Goal: Information Seeking & Learning: Check status

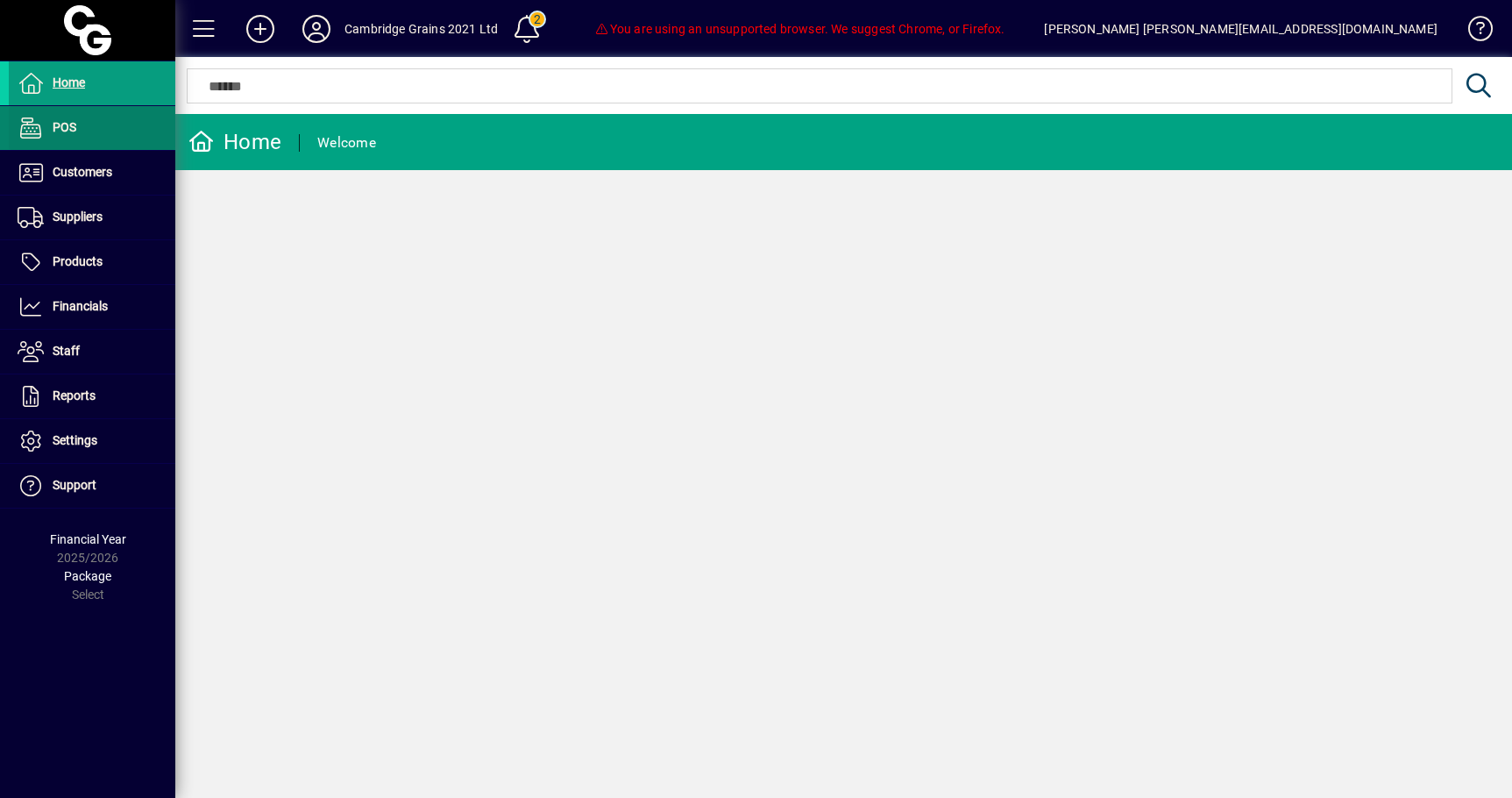
click at [86, 143] on span at bounding box center [92, 128] width 166 height 43
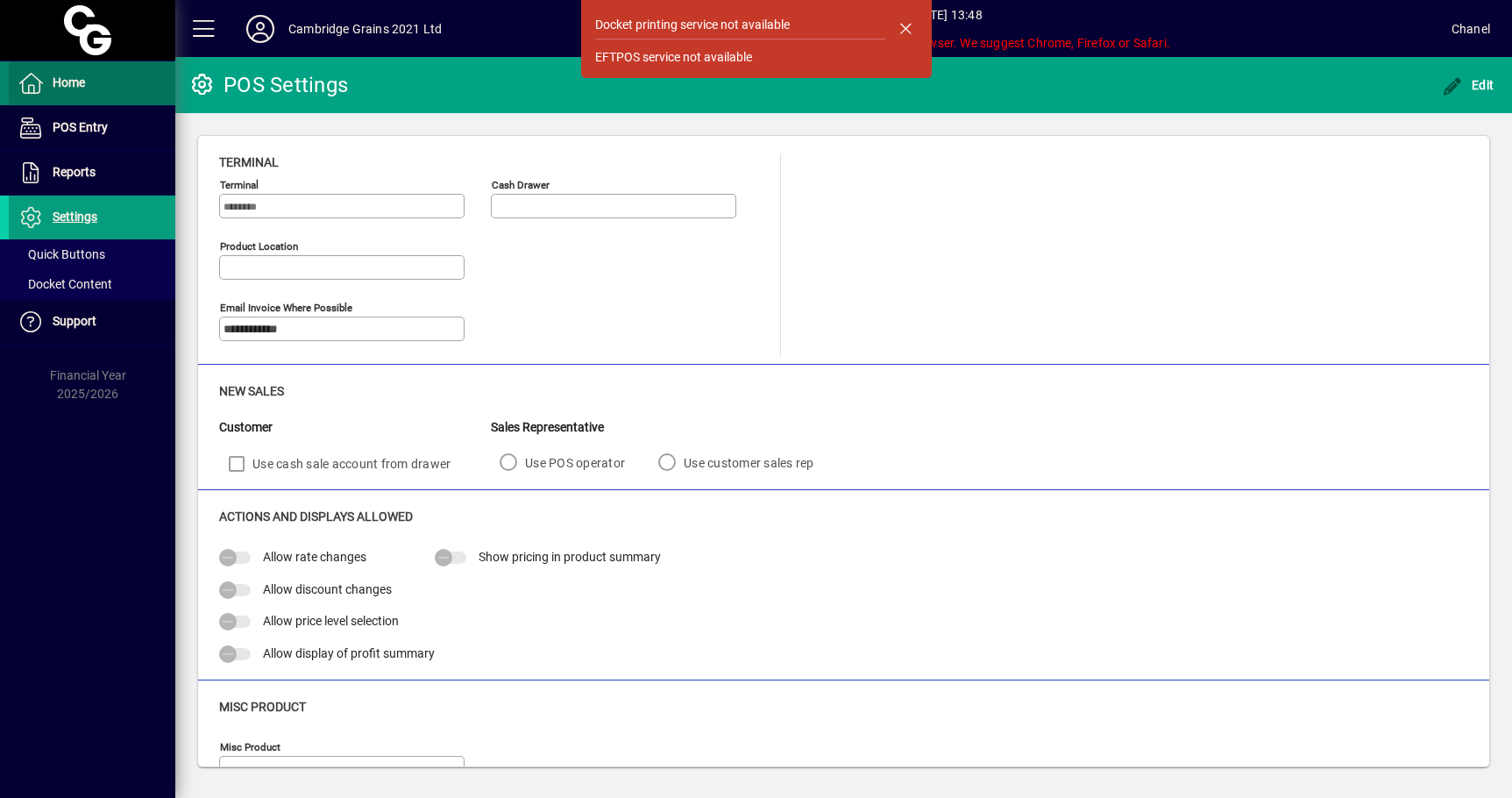
click at [85, 78] on span "Home" at bounding box center [68, 82] width 33 height 14
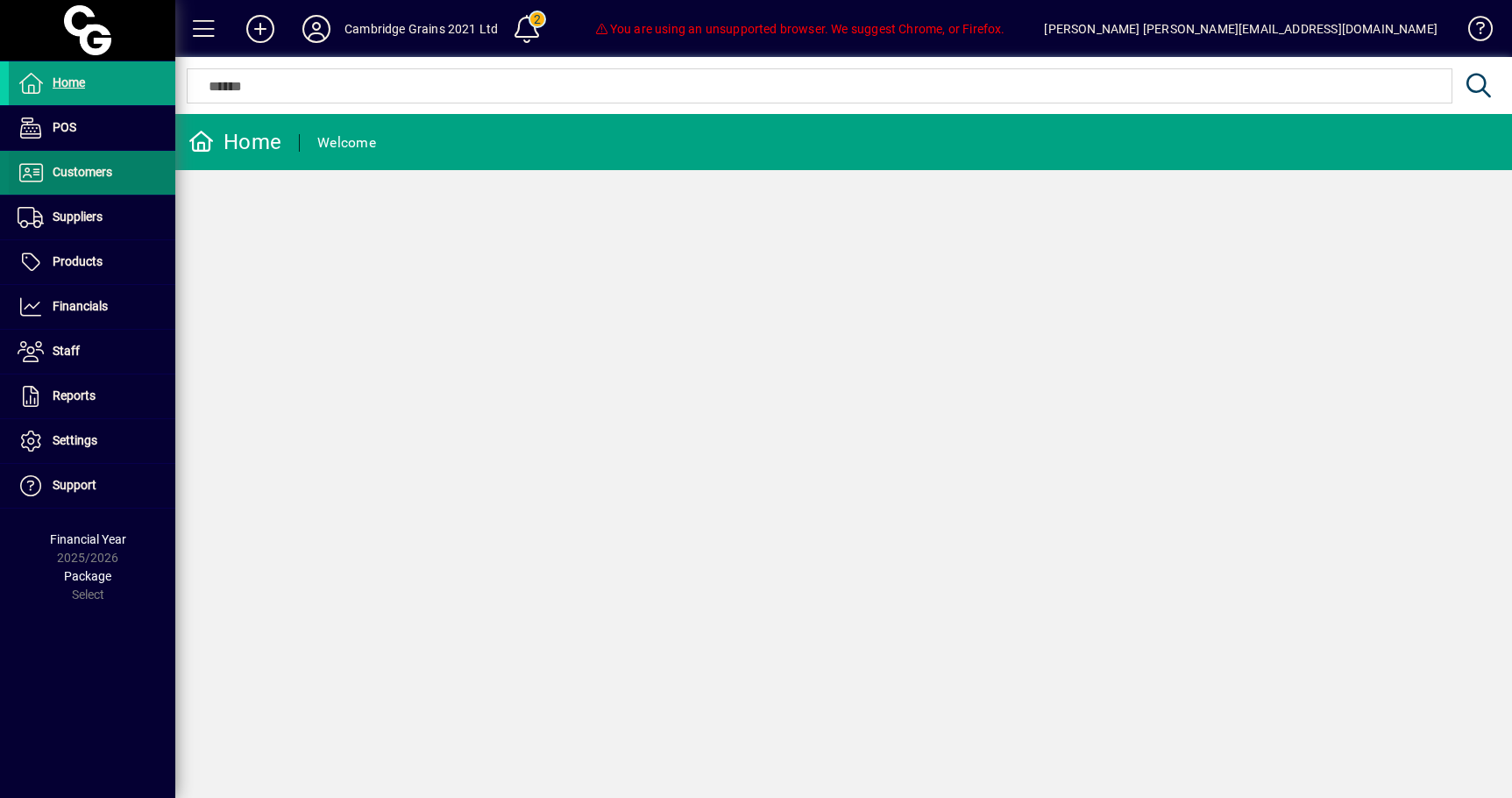
click at [96, 180] on span "Customers" at bounding box center [60, 172] width 103 height 21
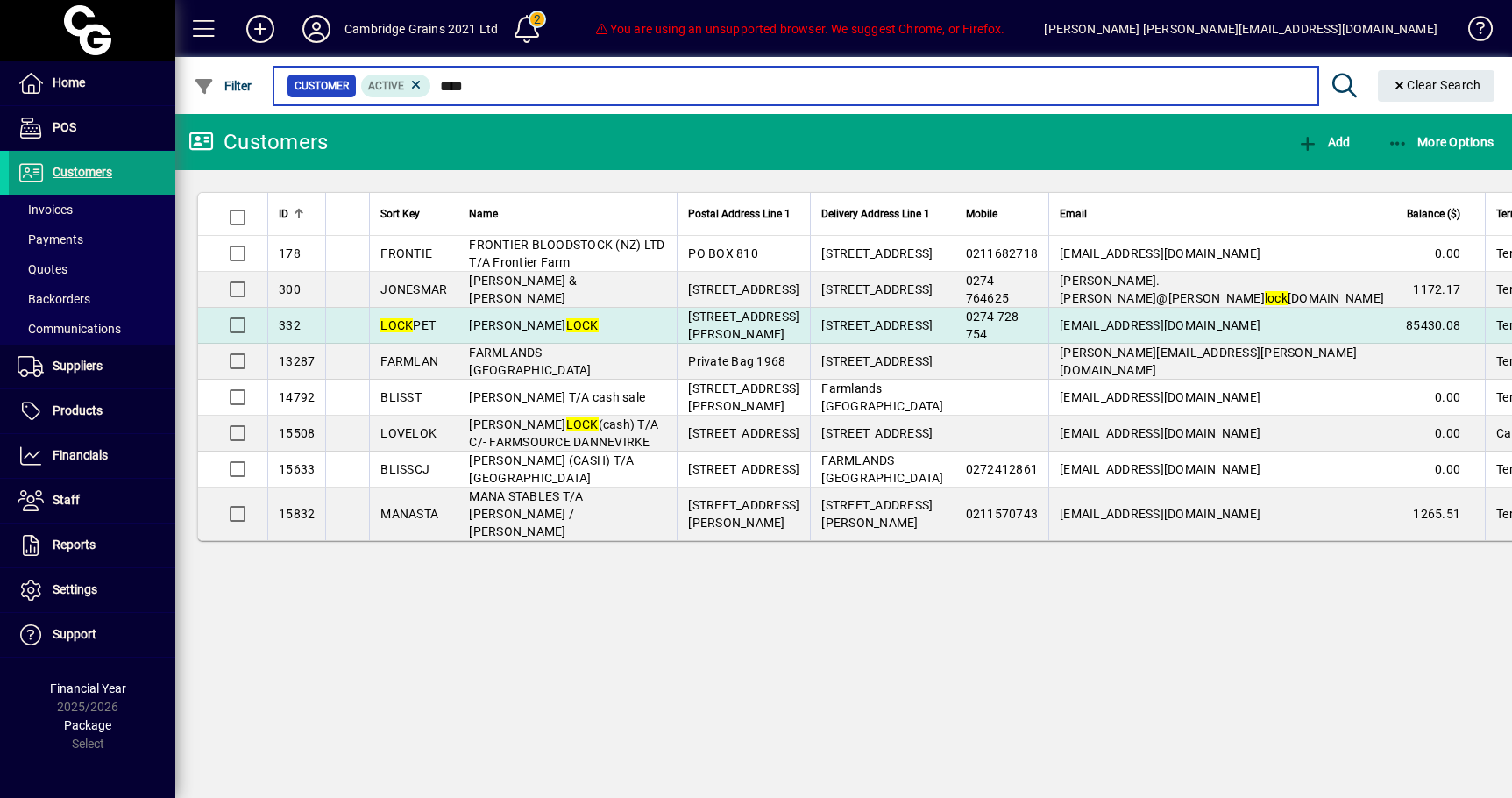
type input "****"
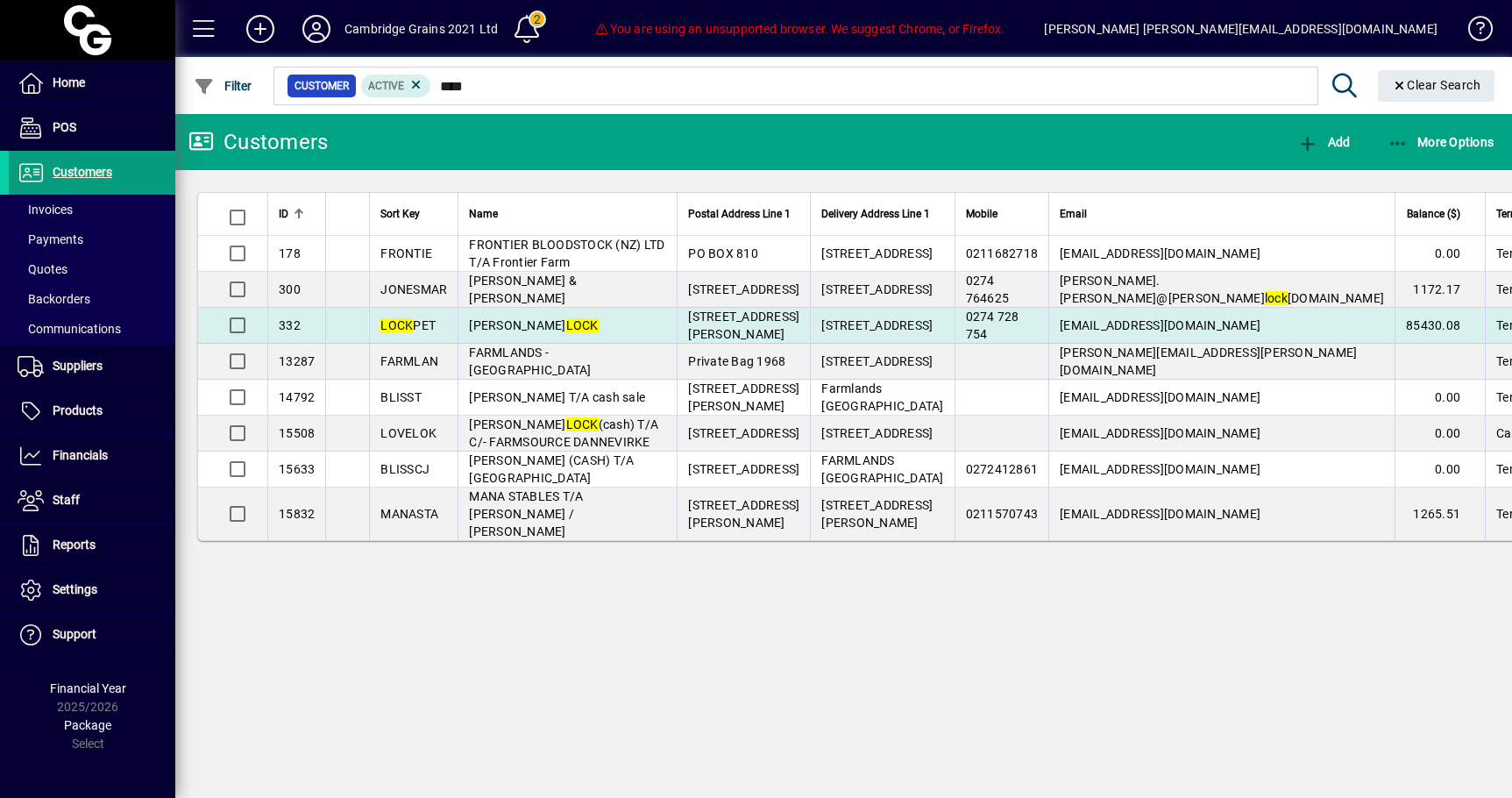
click at [532, 344] on td "[PERSON_NAME] LOCK" at bounding box center [566, 326] width 219 height 36
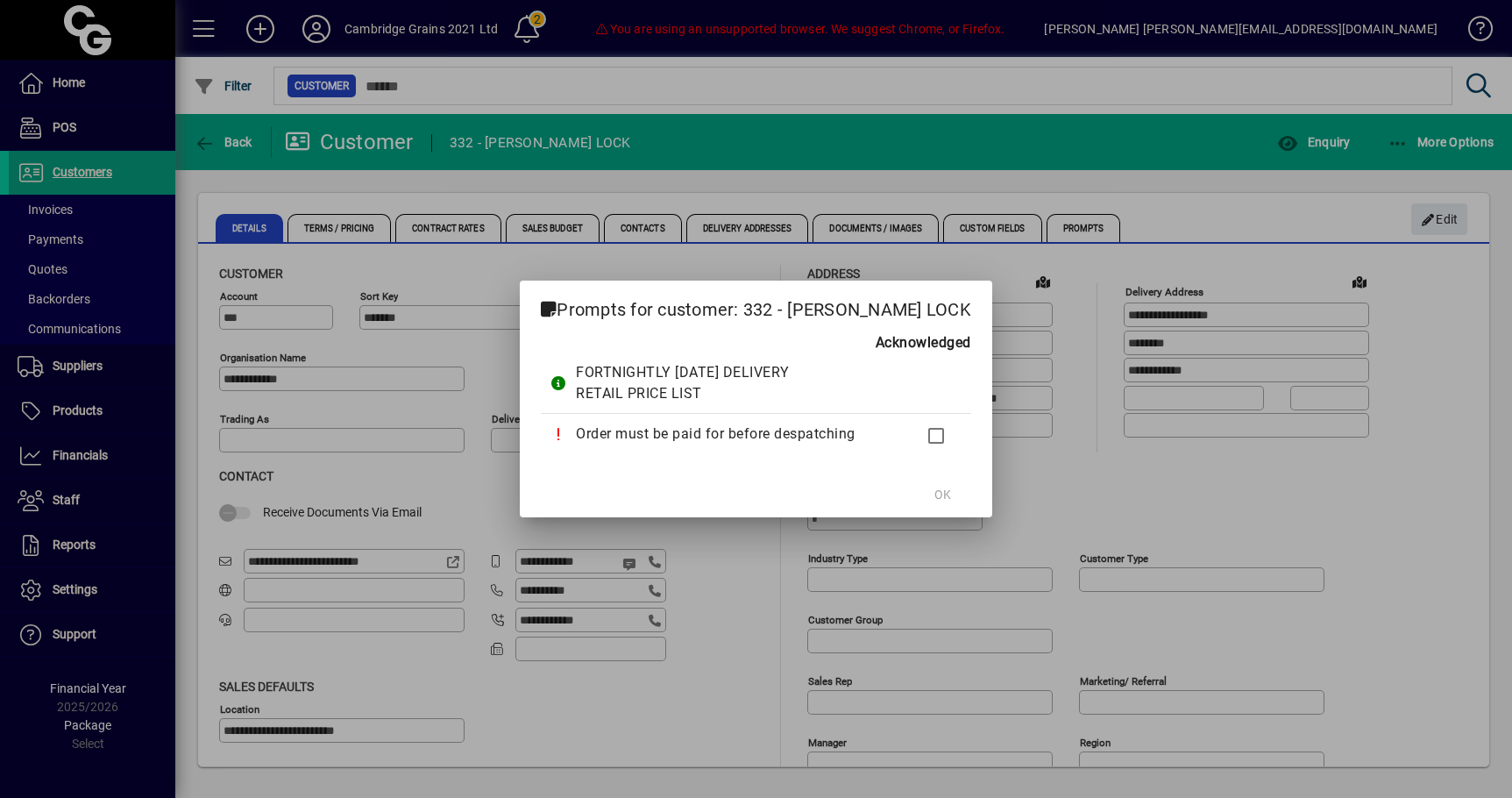
click at [945, 494] on mat-dialog-actions "OK" at bounding box center [755, 494] width 472 height 47
click at [933, 495] on mat-dialog-actions "OK" at bounding box center [755, 494] width 472 height 47
click at [482, 359] on div at bounding box center [756, 399] width 1512 height 798
drag, startPoint x: 1275, startPoint y: 684, endPoint x: 1486, endPoint y: 684, distance: 211.0
click at [1486, 684] on div at bounding box center [756, 399] width 1512 height 798
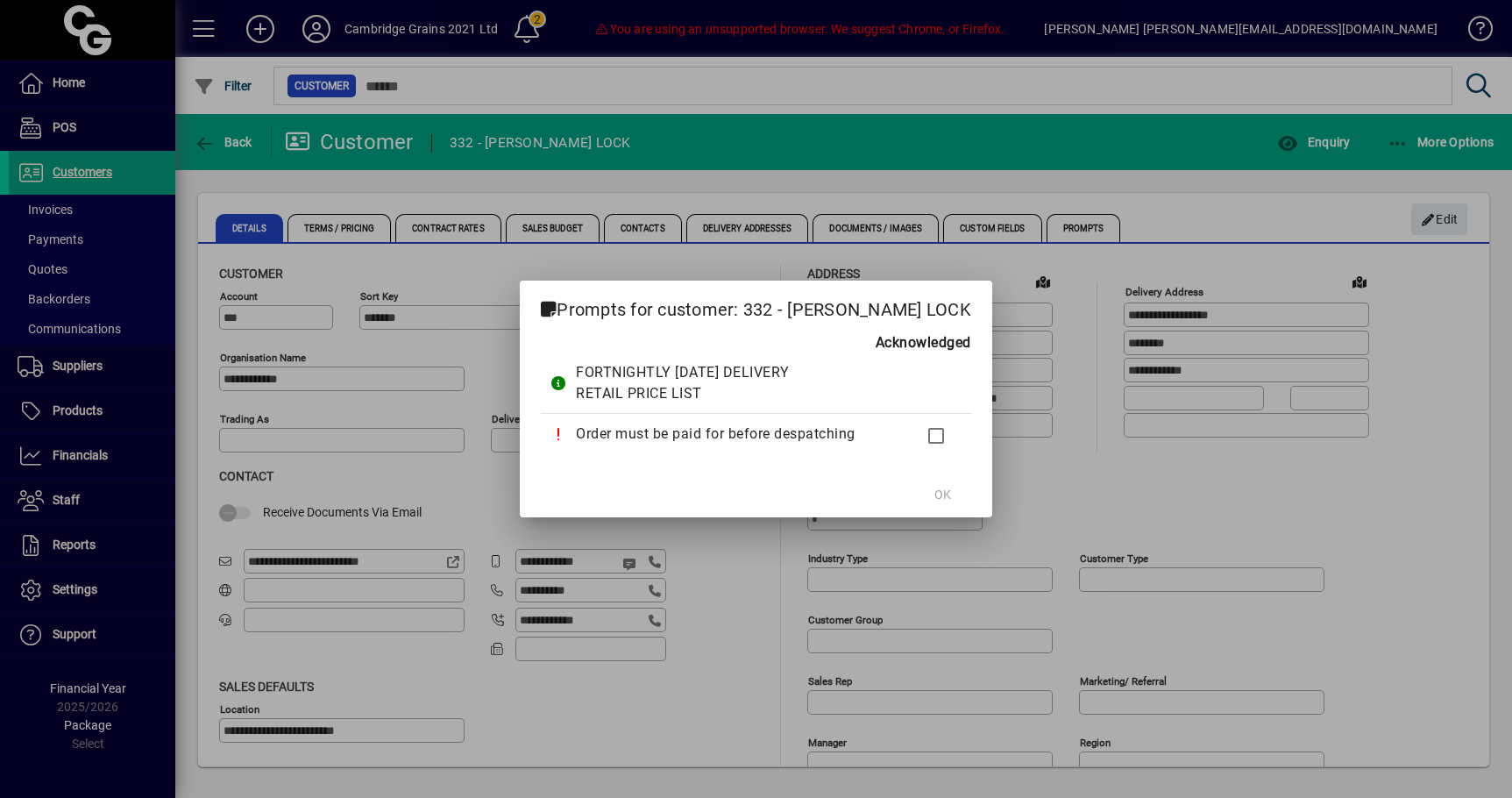
click at [1481, 683] on div at bounding box center [756, 399] width 1512 height 798
click at [934, 491] on span "OK" at bounding box center [942, 495] width 17 height 19
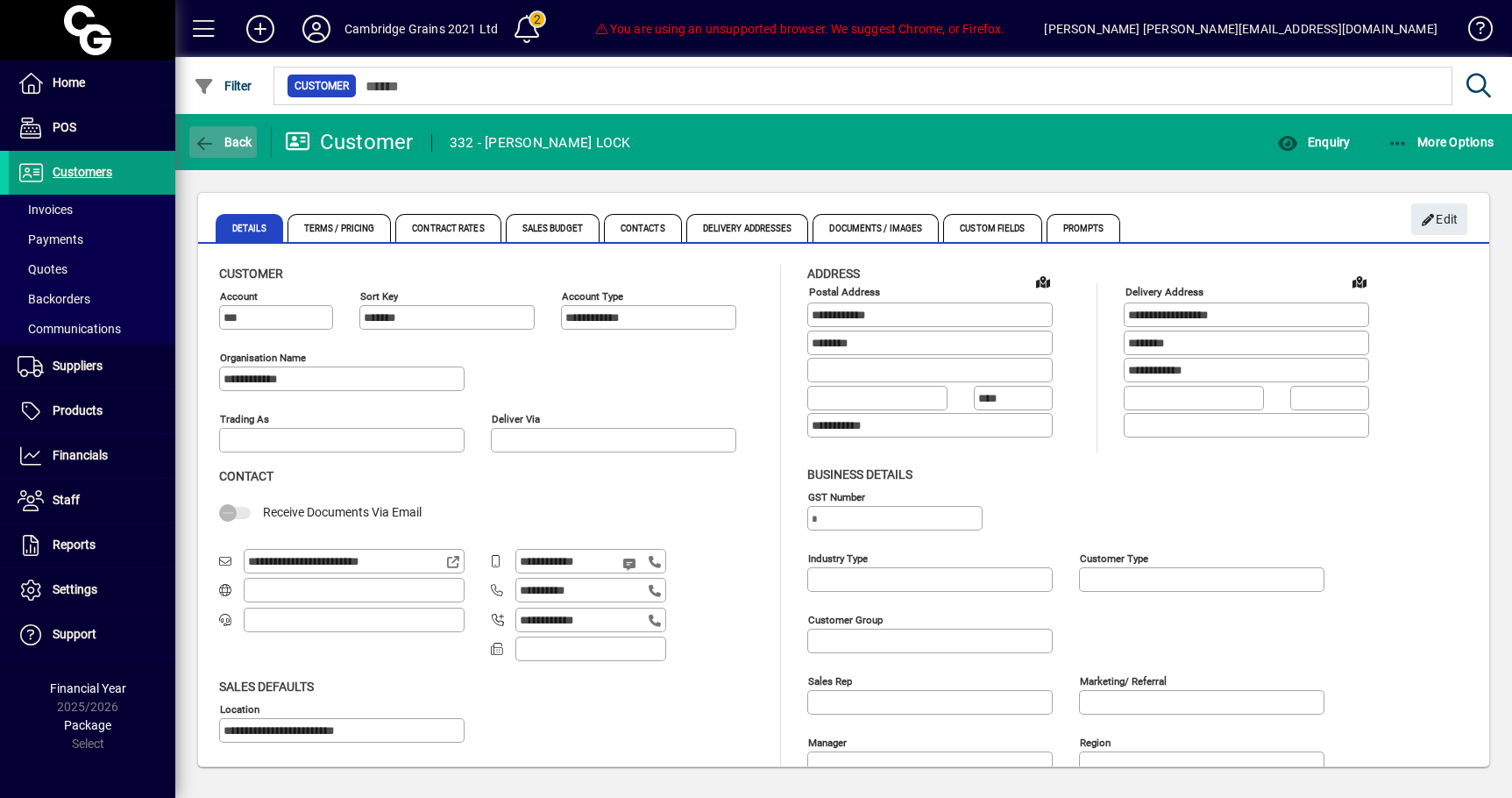
click at [227, 153] on span "button" at bounding box center [223, 142] width 67 height 43
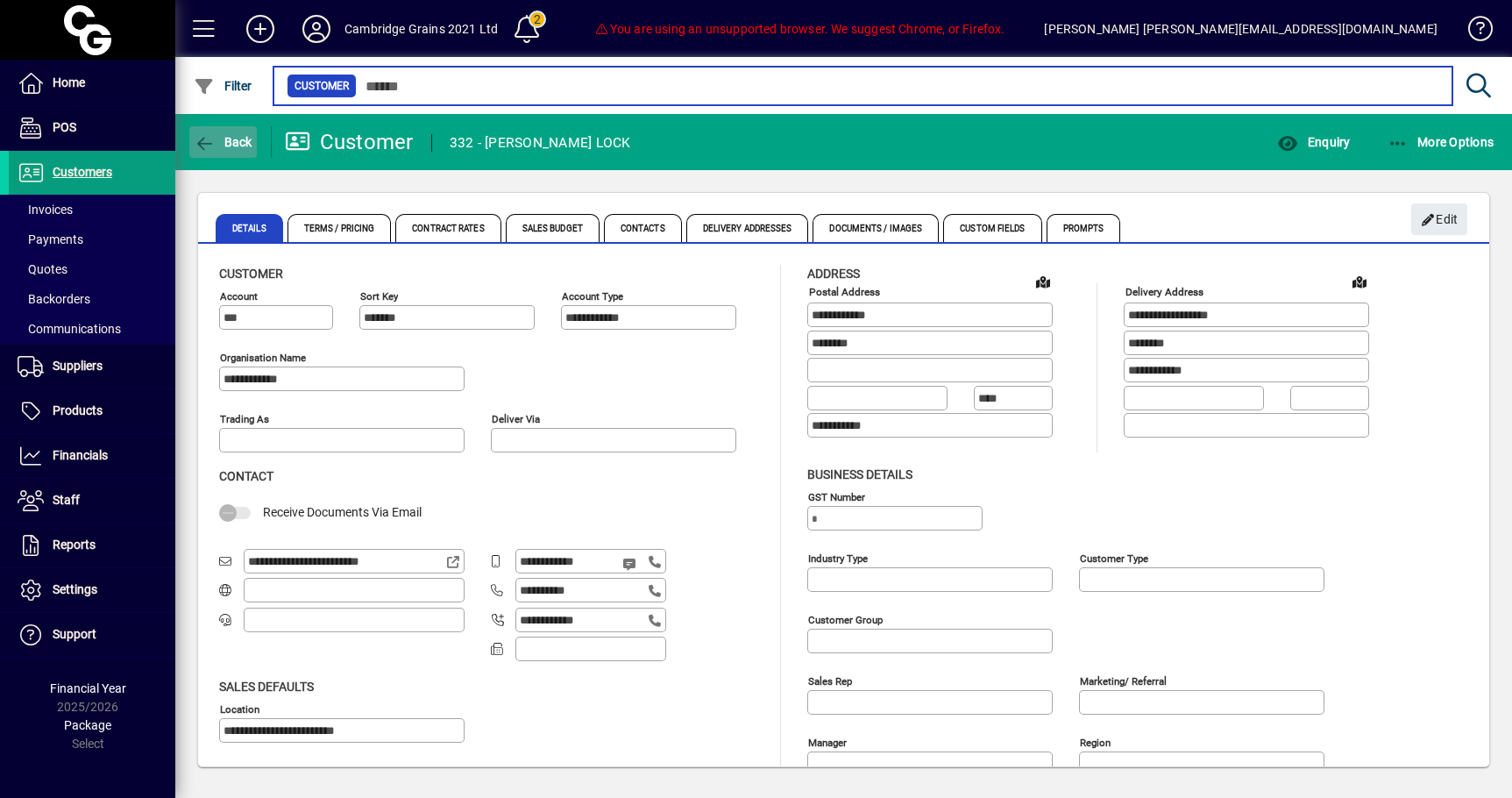
type input "****"
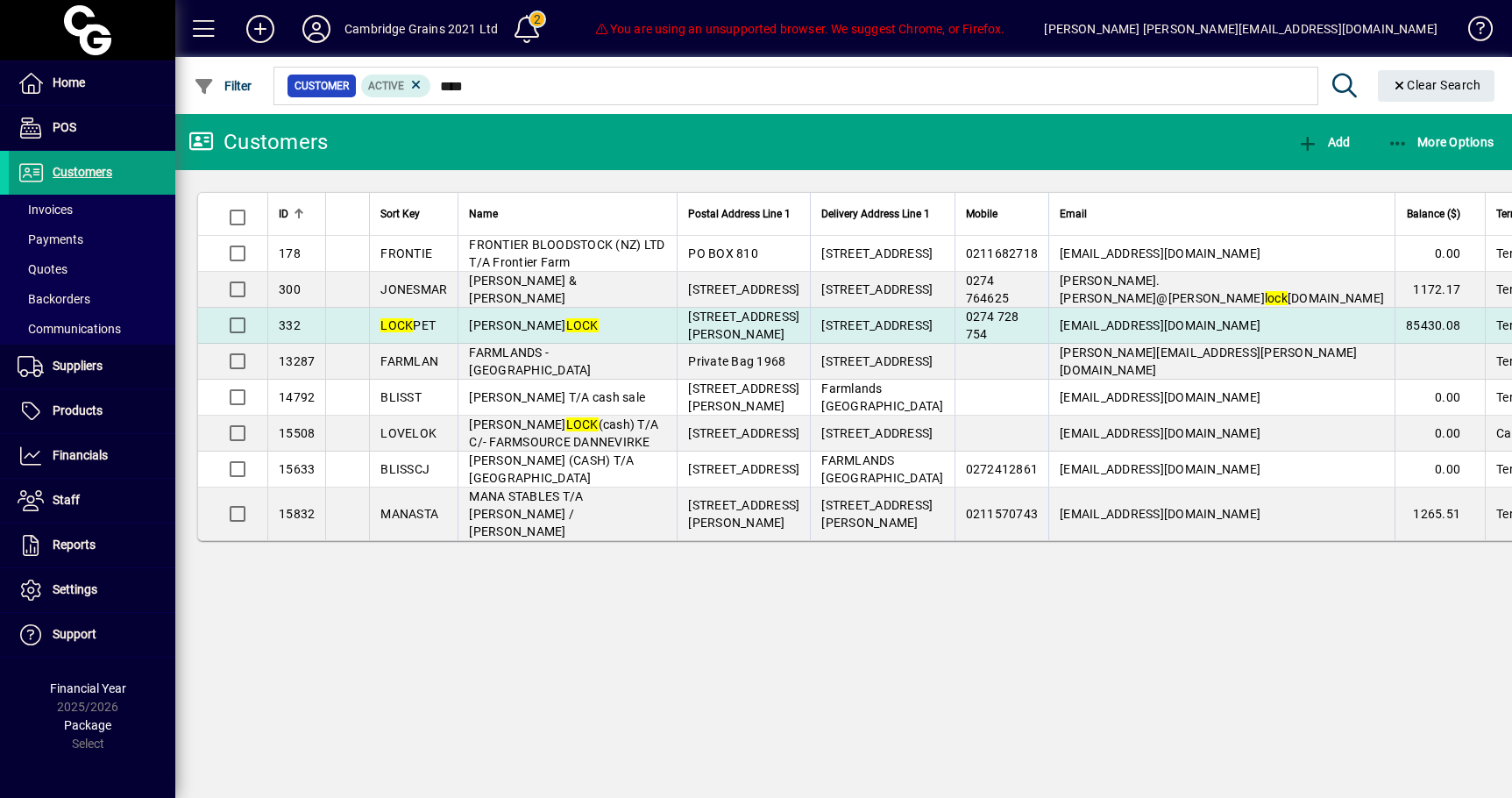
click at [1087, 344] on td "[EMAIL_ADDRESS][DOMAIN_NAME]" at bounding box center [1221, 326] width 346 height 36
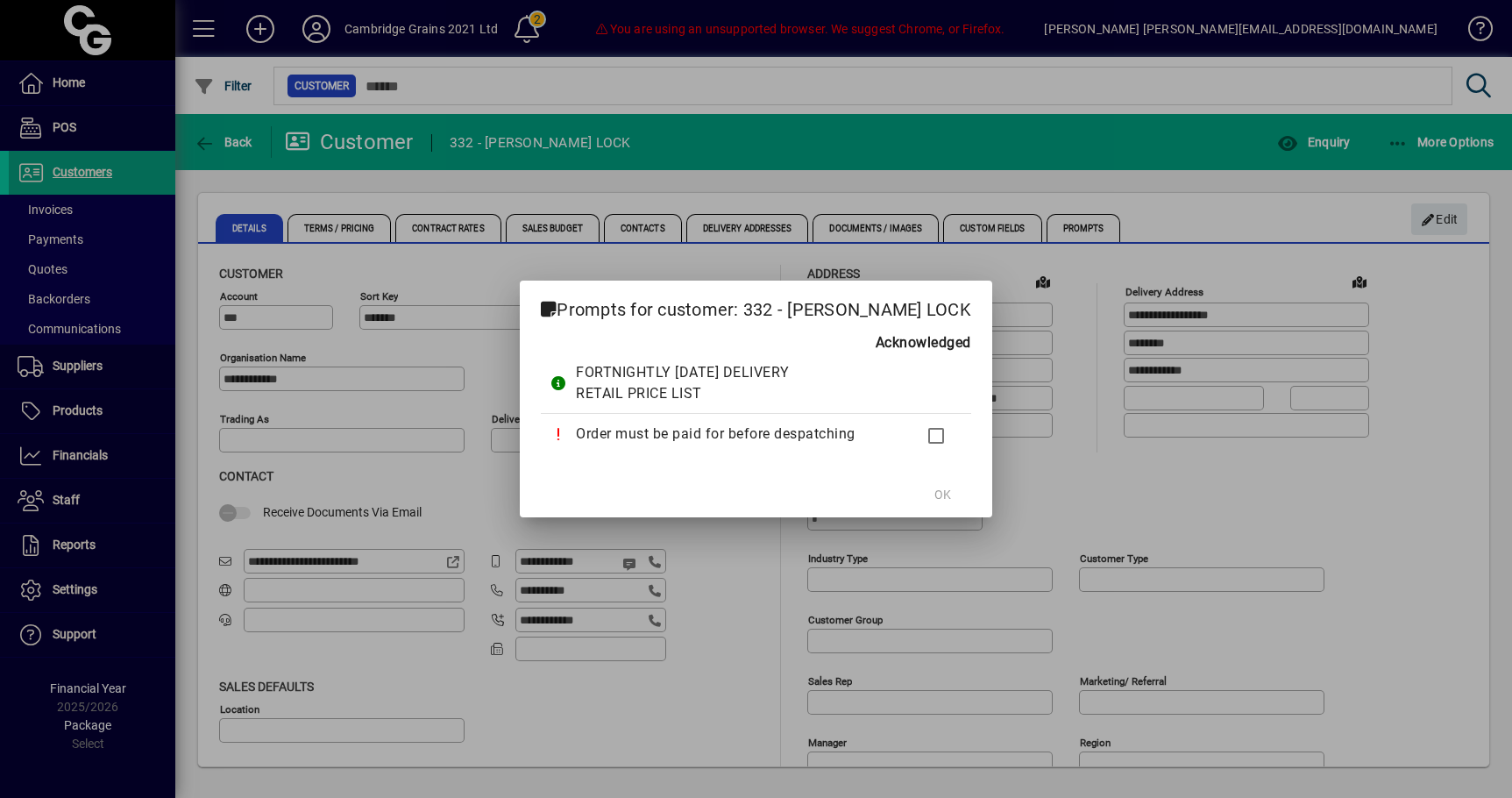
type input "**********"
click at [934, 497] on span "OK" at bounding box center [942, 495] width 17 height 19
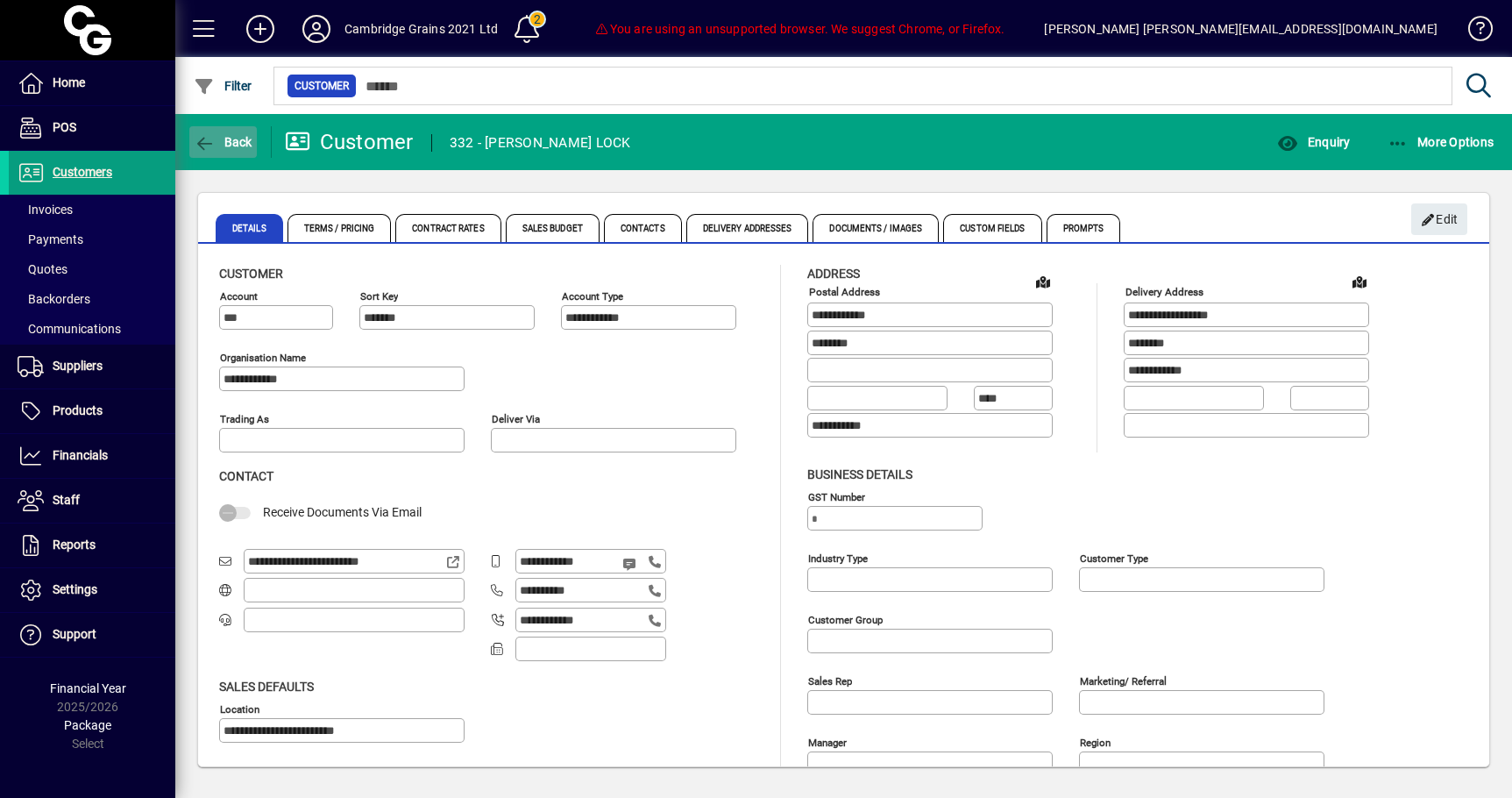
click at [224, 143] on span "Back" at bounding box center [223, 142] width 58 height 14
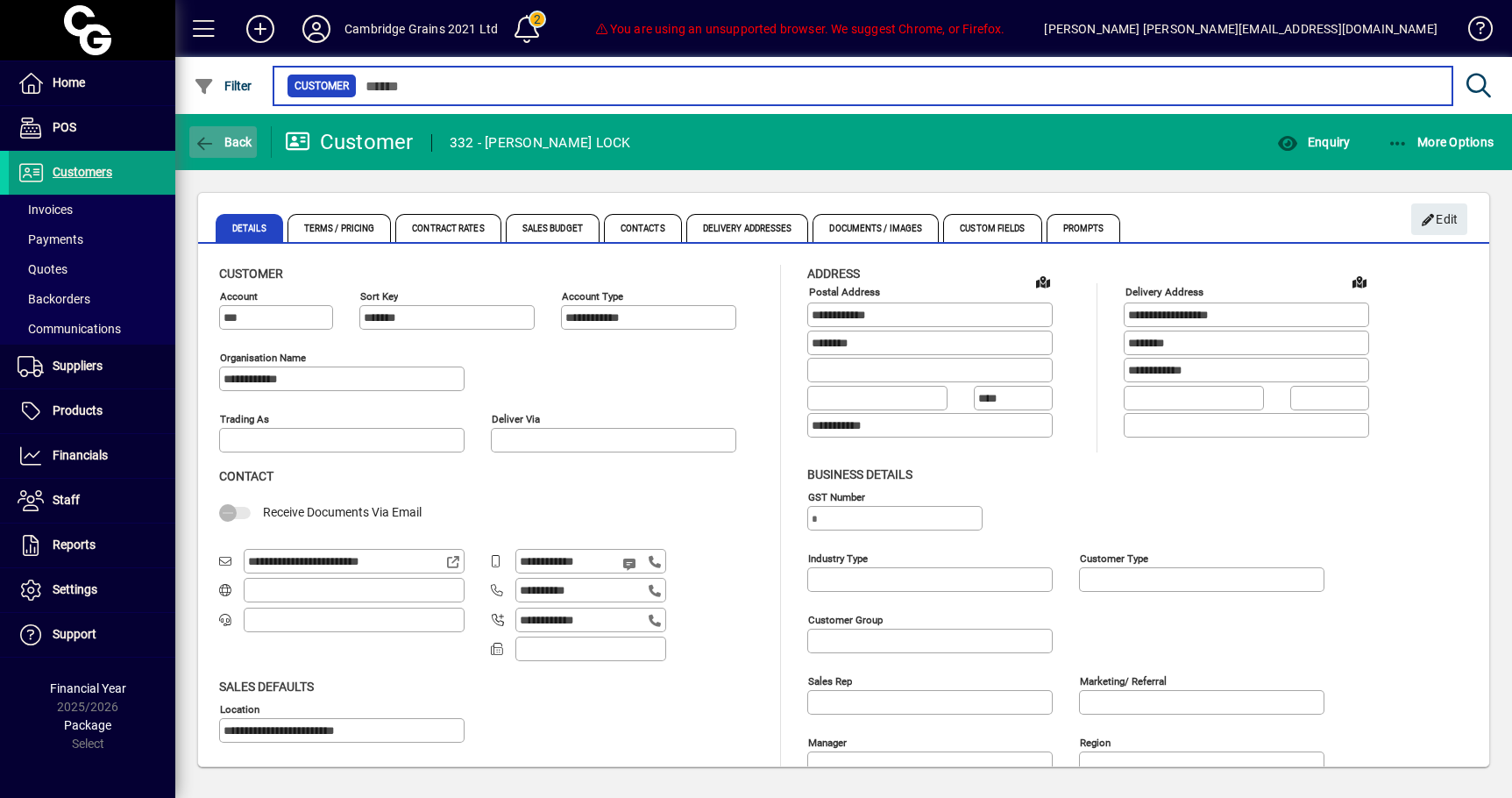
type input "****"
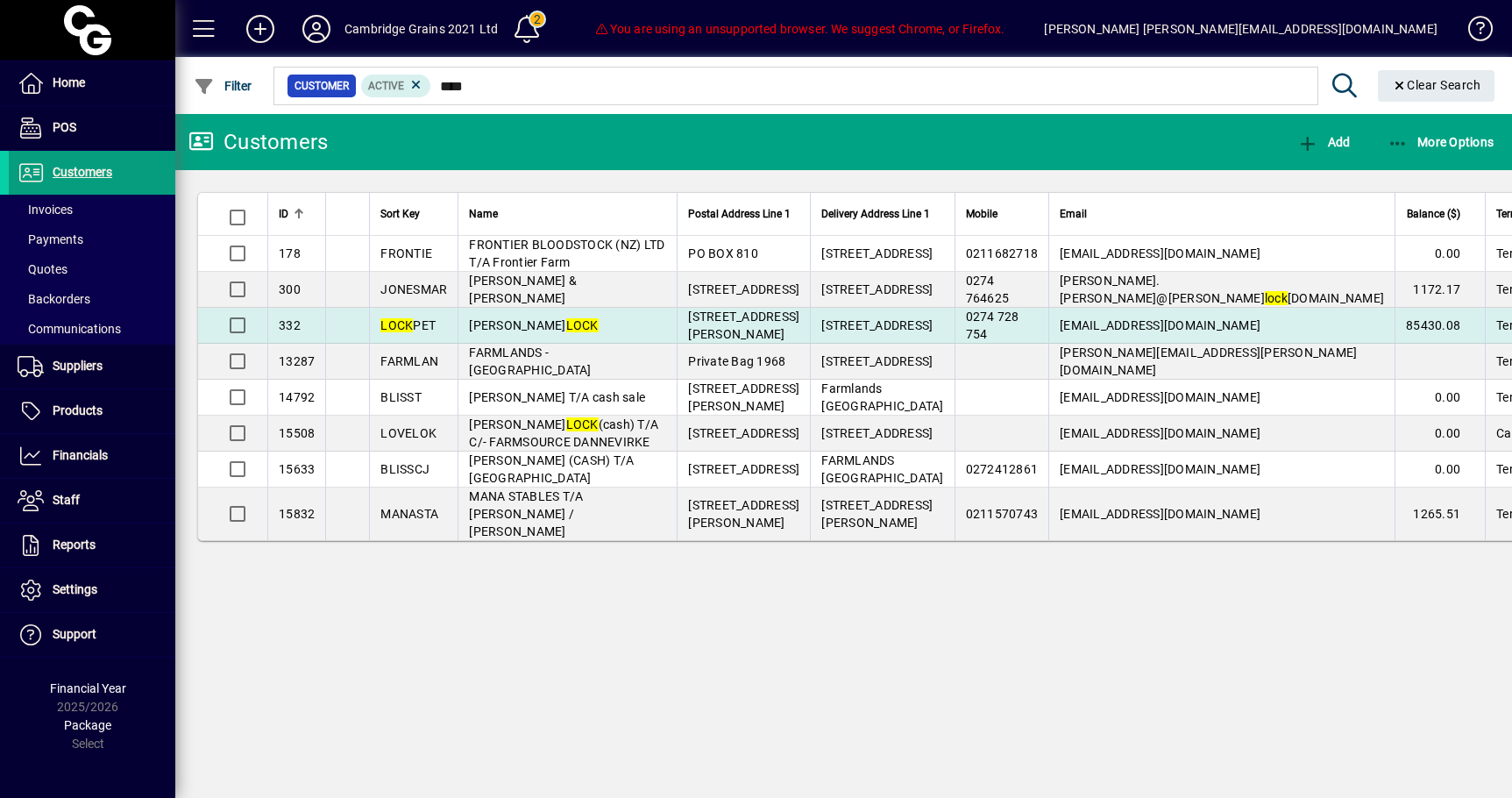
click at [478, 333] on span "[PERSON_NAME] LOCK" at bounding box center [533, 325] width 129 height 14
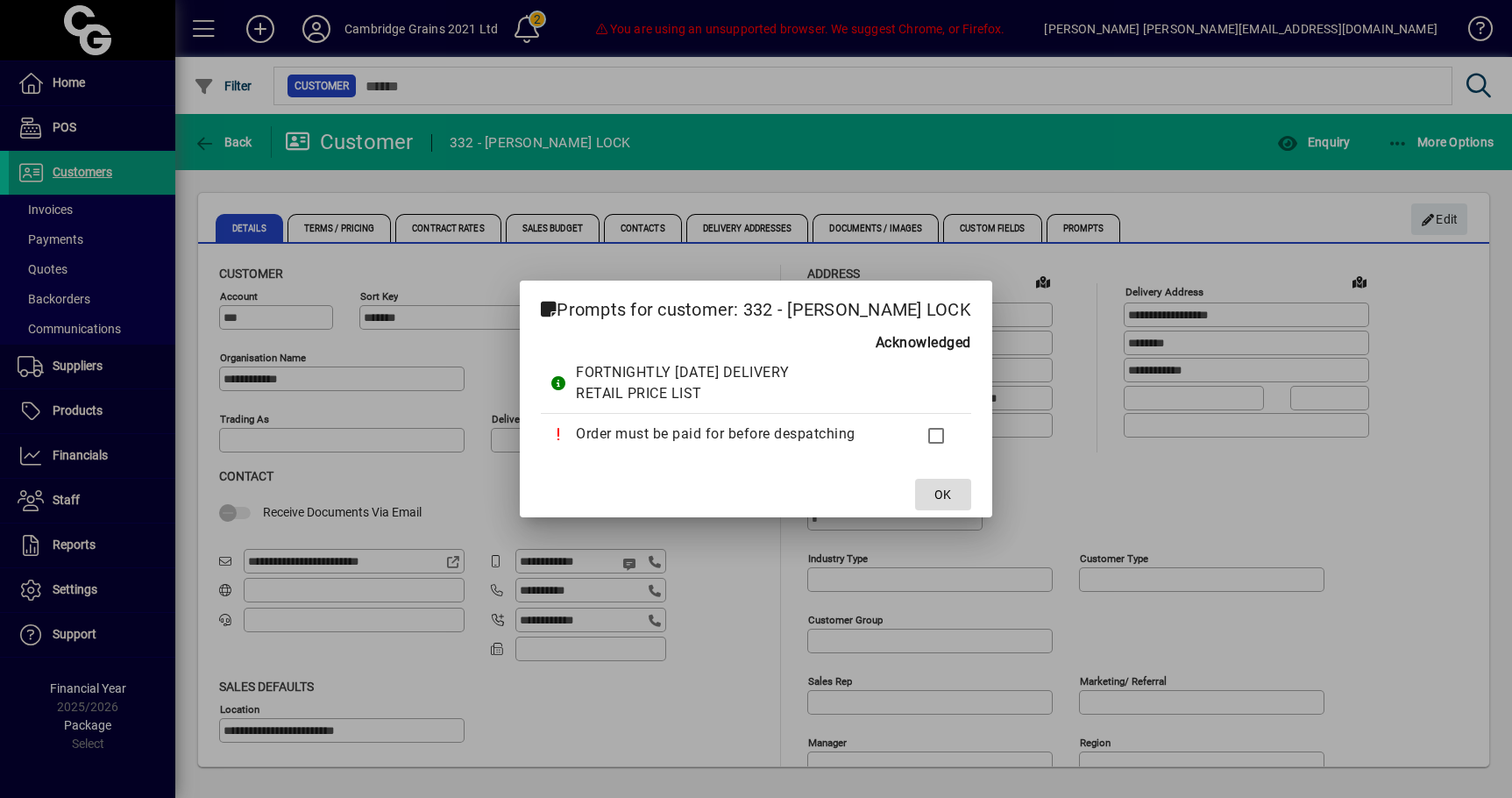
click at [944, 491] on span at bounding box center [942, 494] width 56 height 43
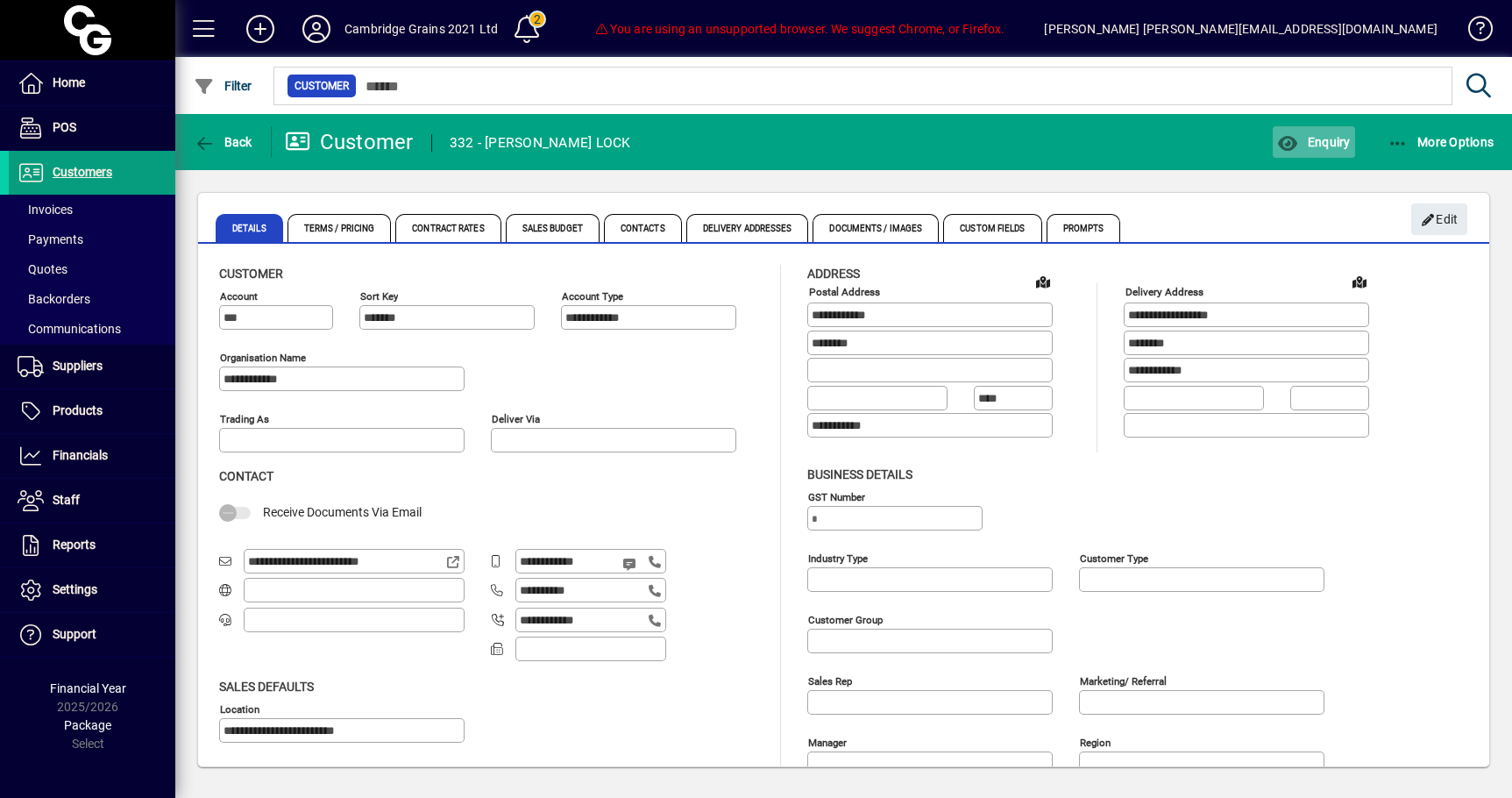
click at [1305, 141] on span "Enquiry" at bounding box center [1312, 142] width 72 height 14
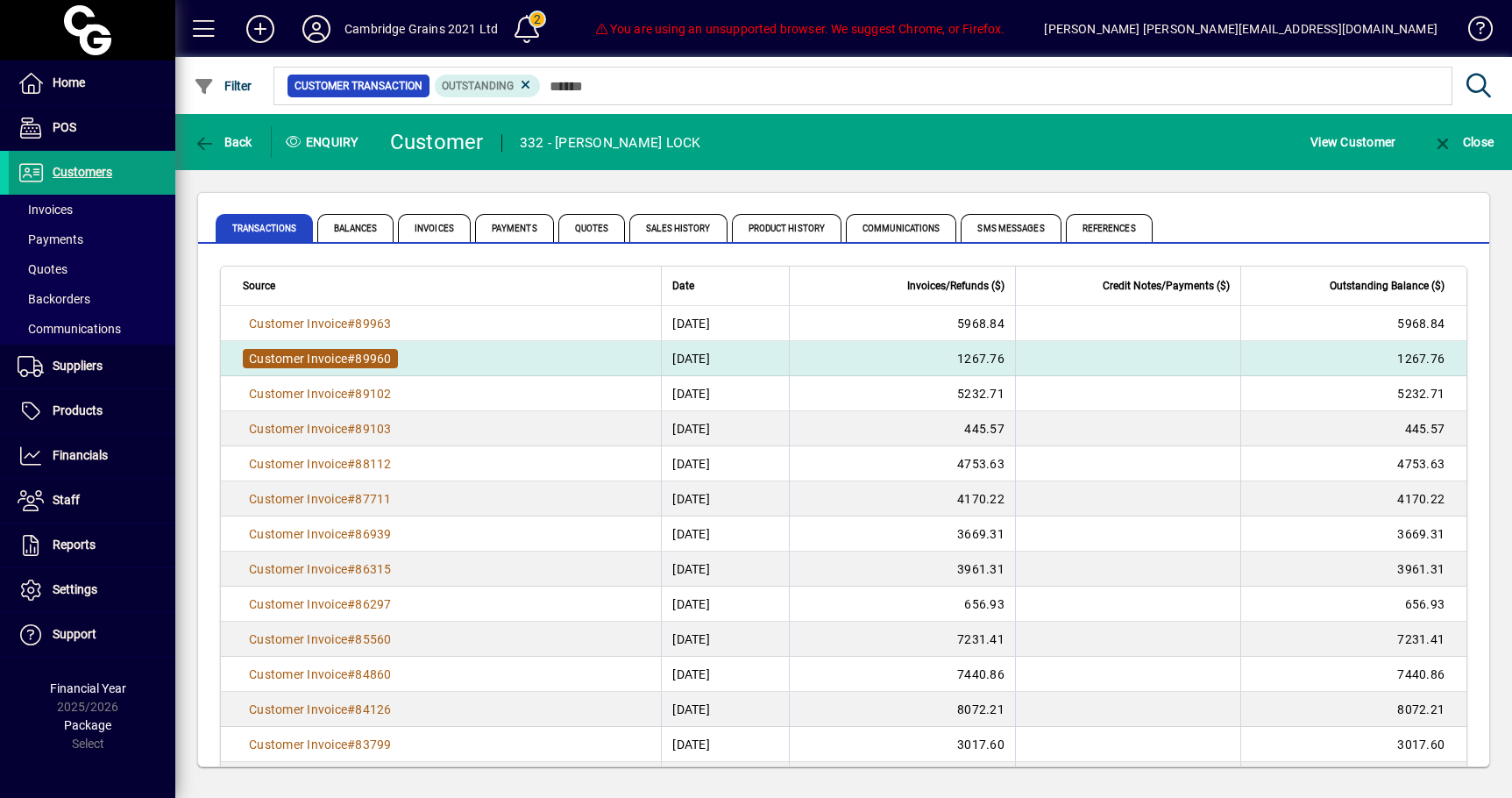
click at [315, 362] on span "Customer Invoice" at bounding box center [297, 358] width 98 height 14
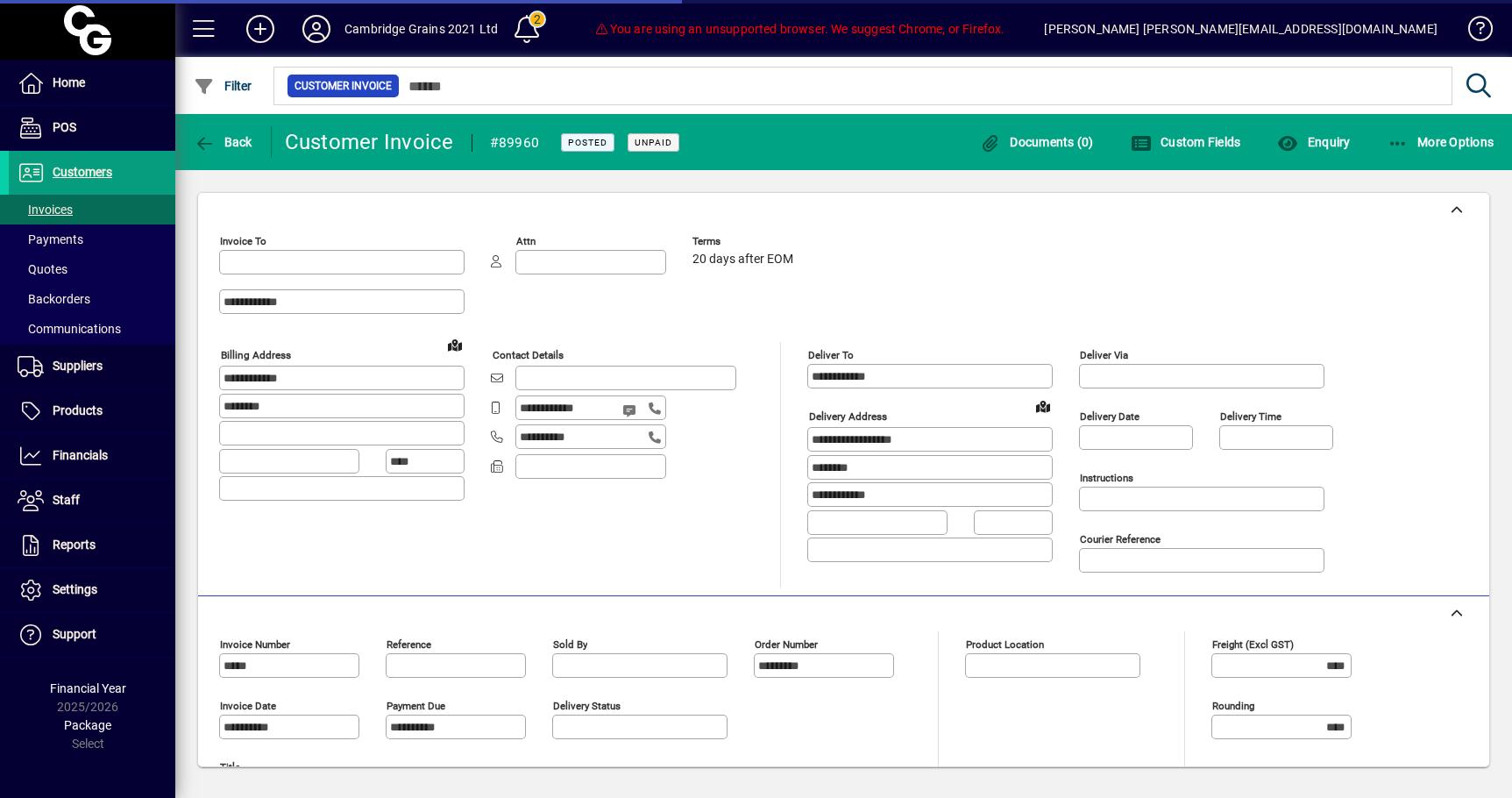
type input "**********"
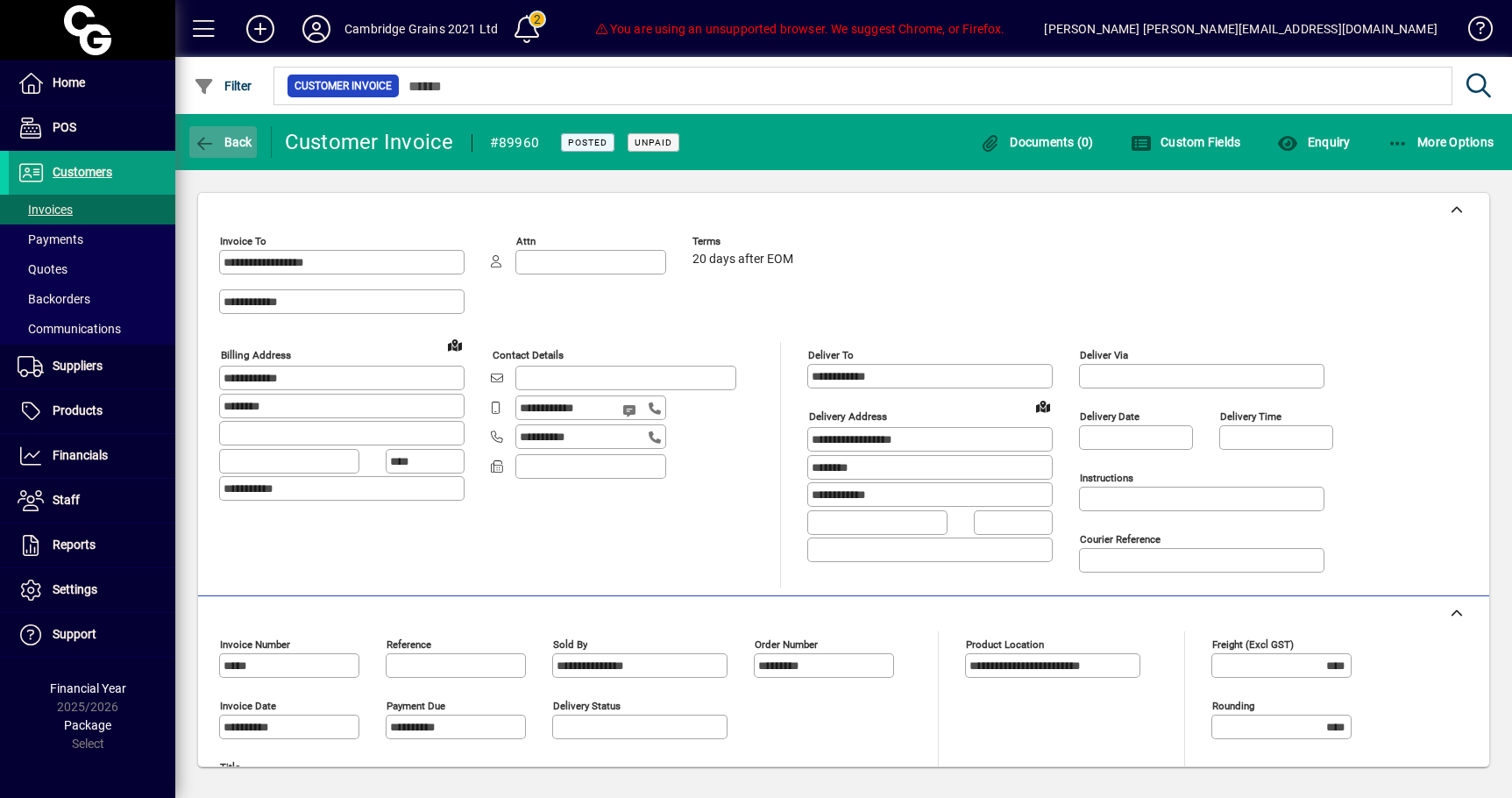
click at [230, 139] on span "Back" at bounding box center [223, 142] width 58 height 14
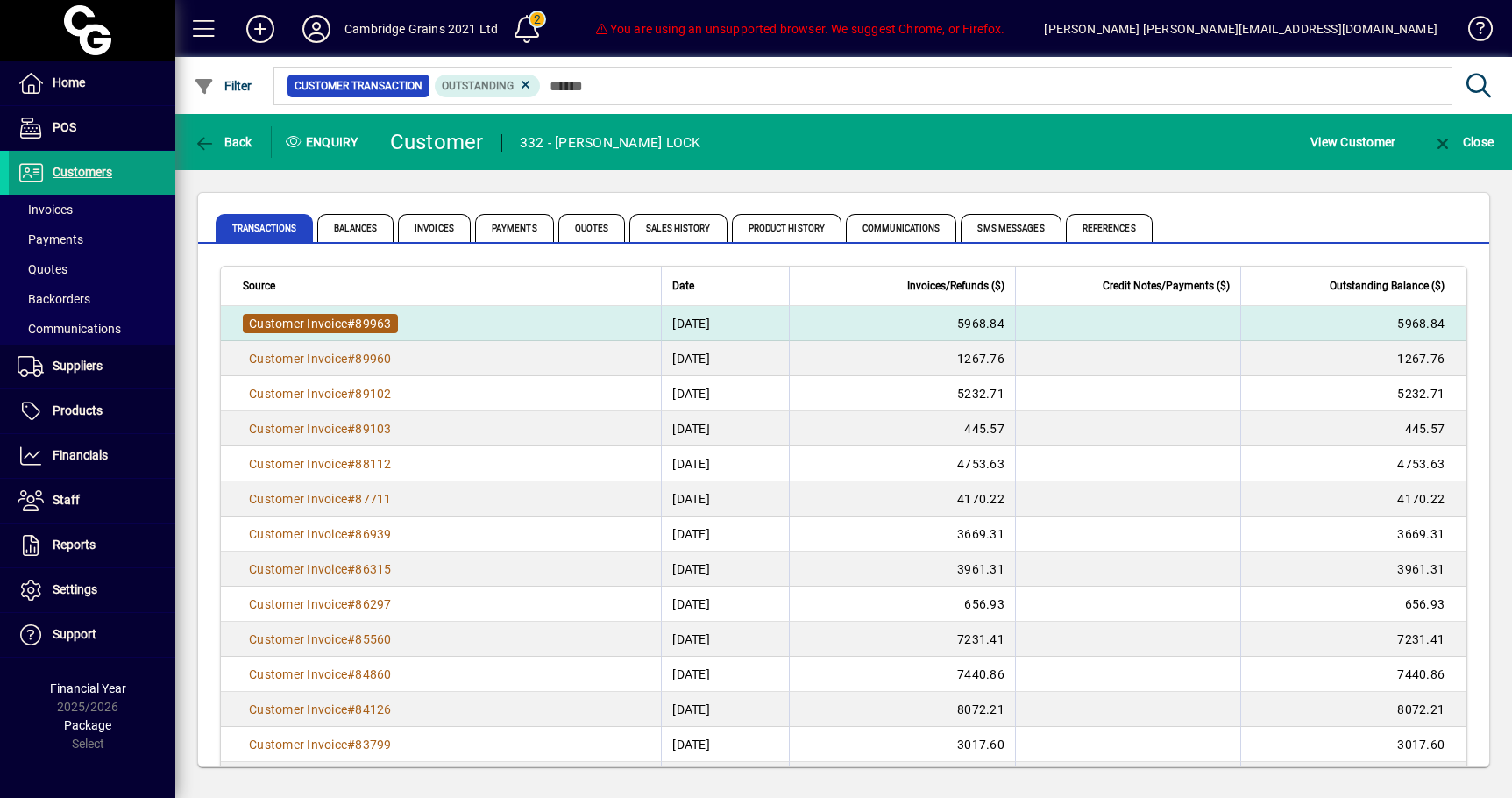
click at [391, 325] on span "89963" at bounding box center [373, 324] width 36 height 14
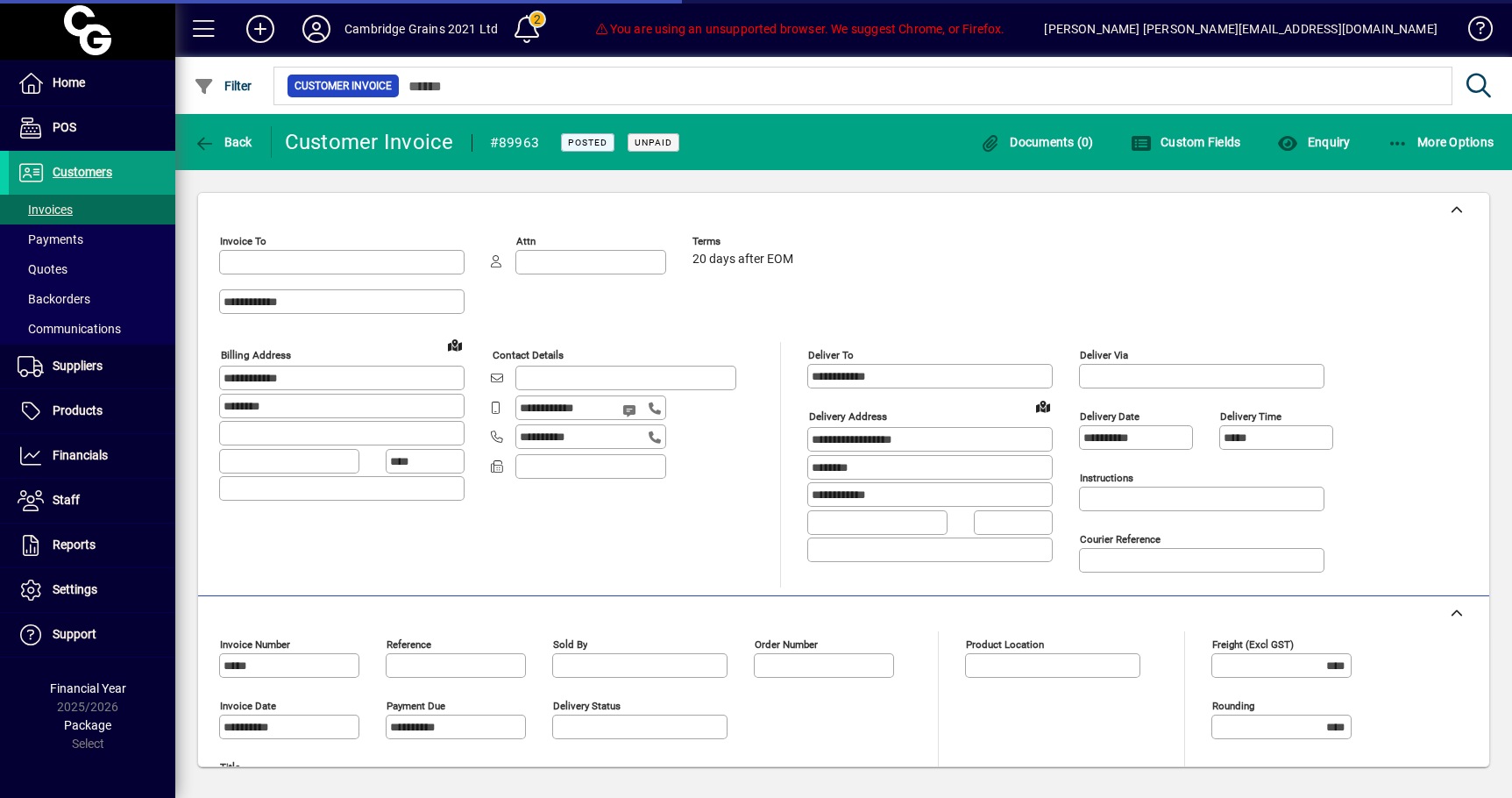
type input "**********"
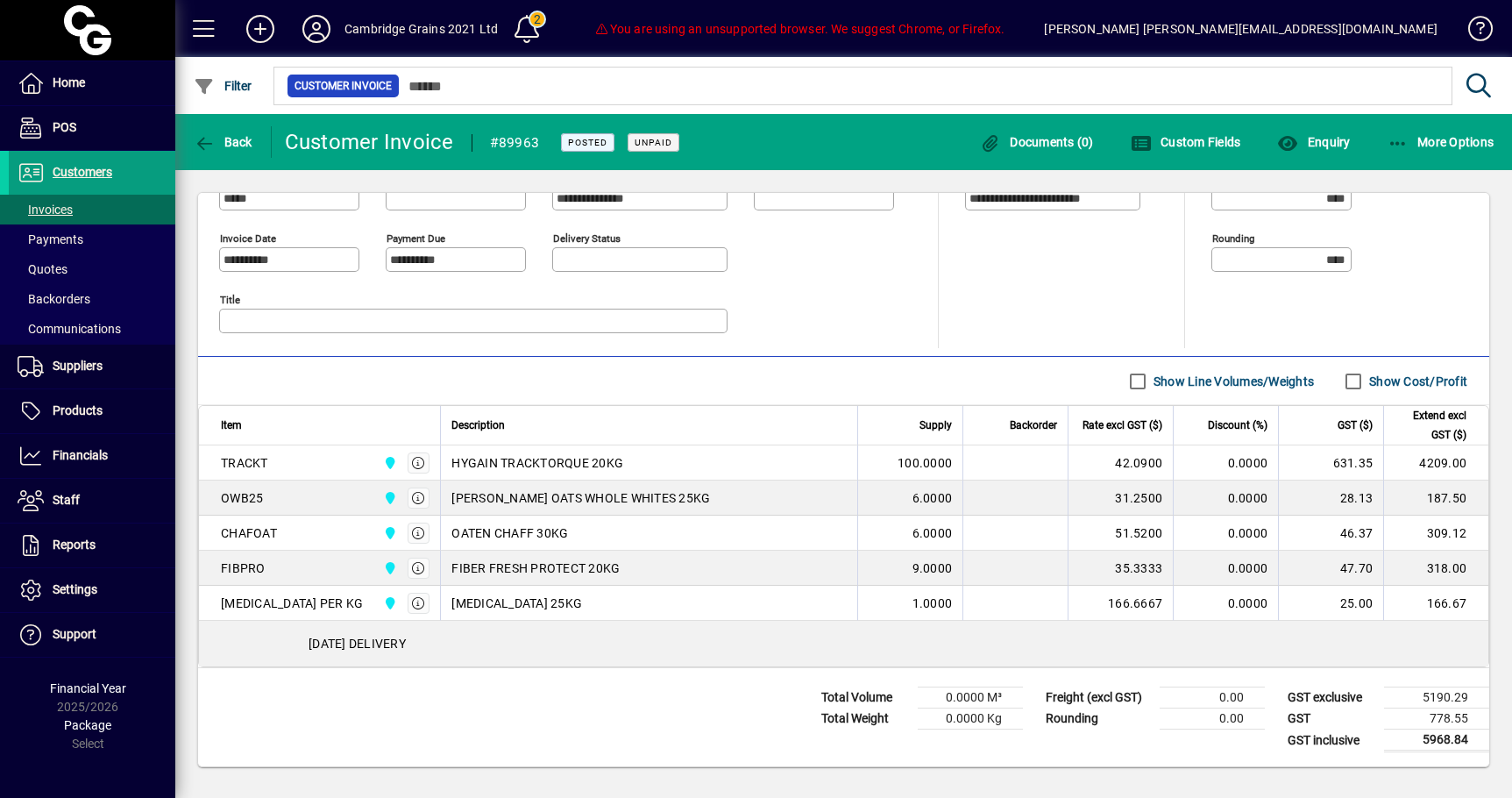
scroll to position [470, 0]
click at [57, 214] on span "Invoices" at bounding box center [46, 210] width 55 height 14
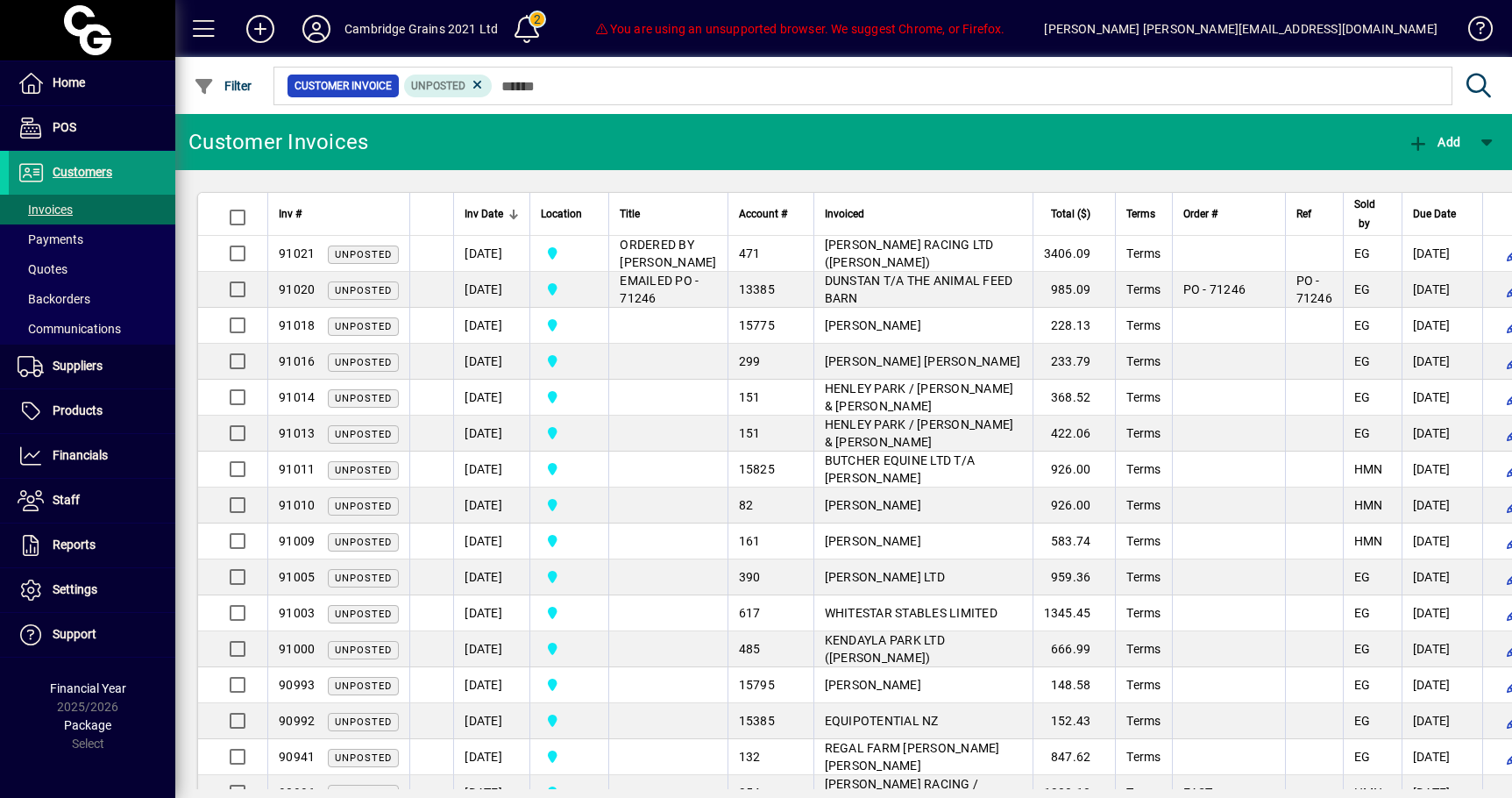
click at [76, 178] on span "Customers" at bounding box center [82, 171] width 59 height 14
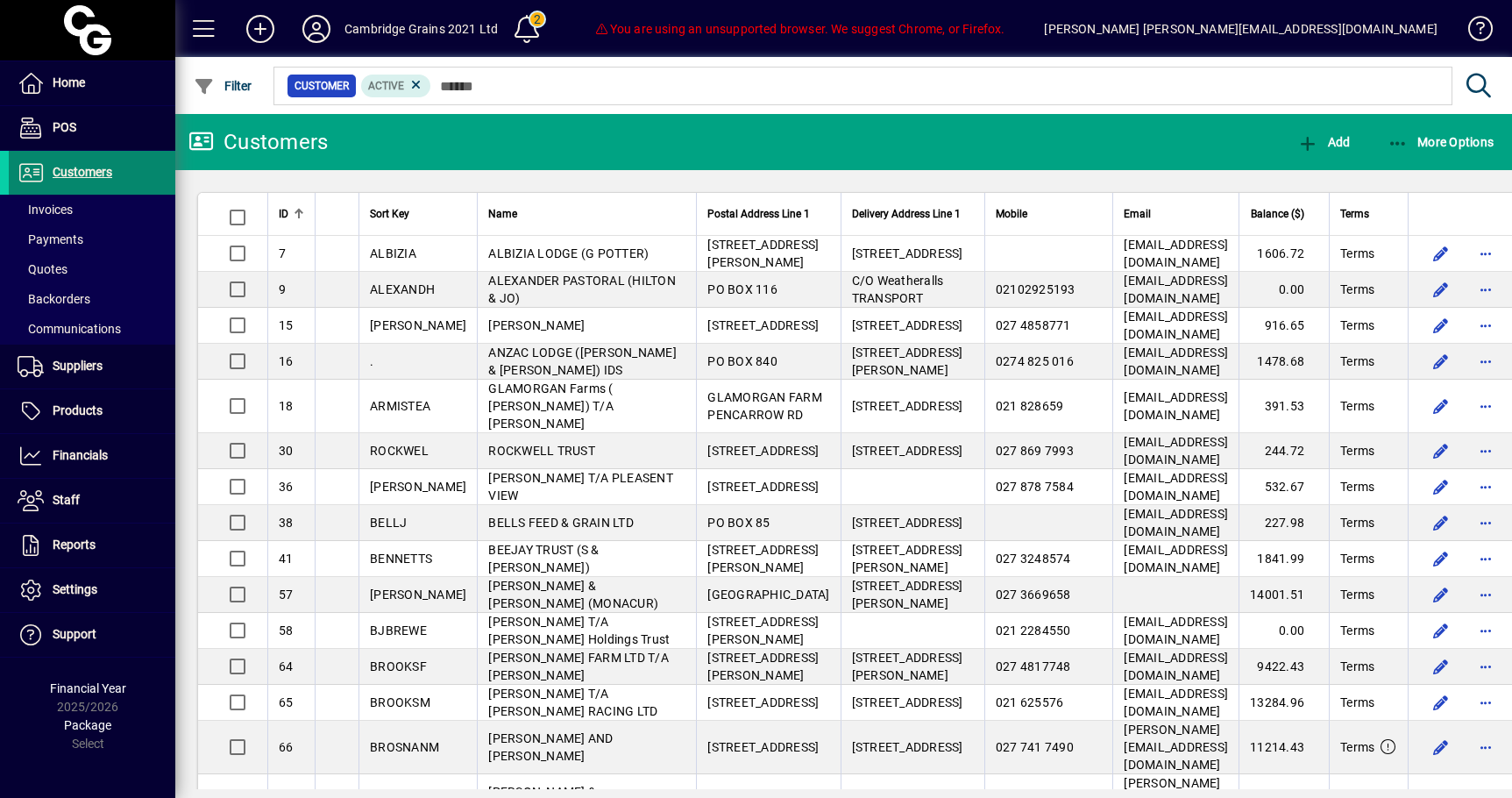
click at [96, 171] on span "Customers" at bounding box center [82, 171] width 59 height 14
click at [78, 174] on span "Customers" at bounding box center [82, 171] width 59 height 14
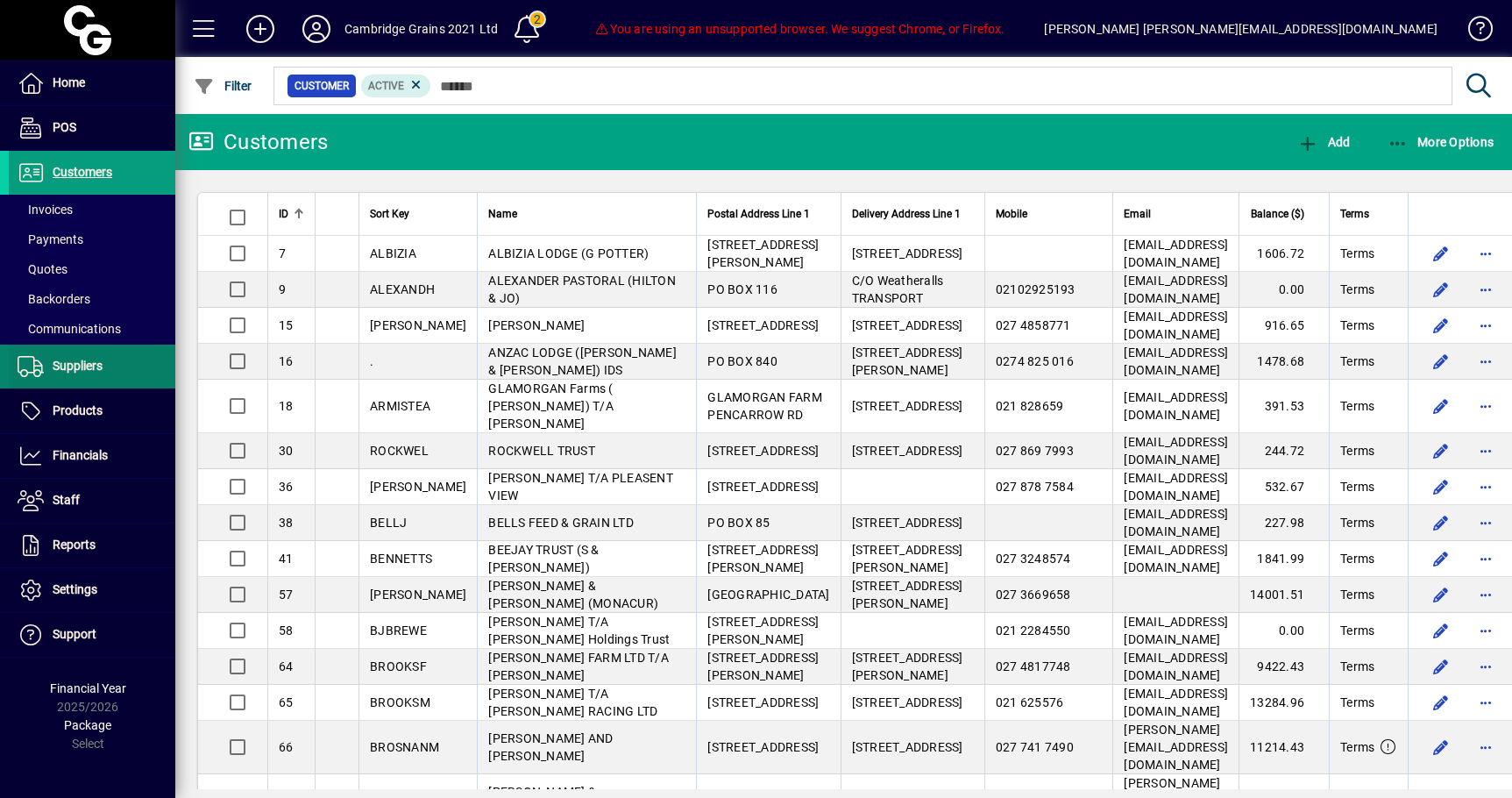
click at [101, 375] on span "Suppliers" at bounding box center [55, 366] width 94 height 21
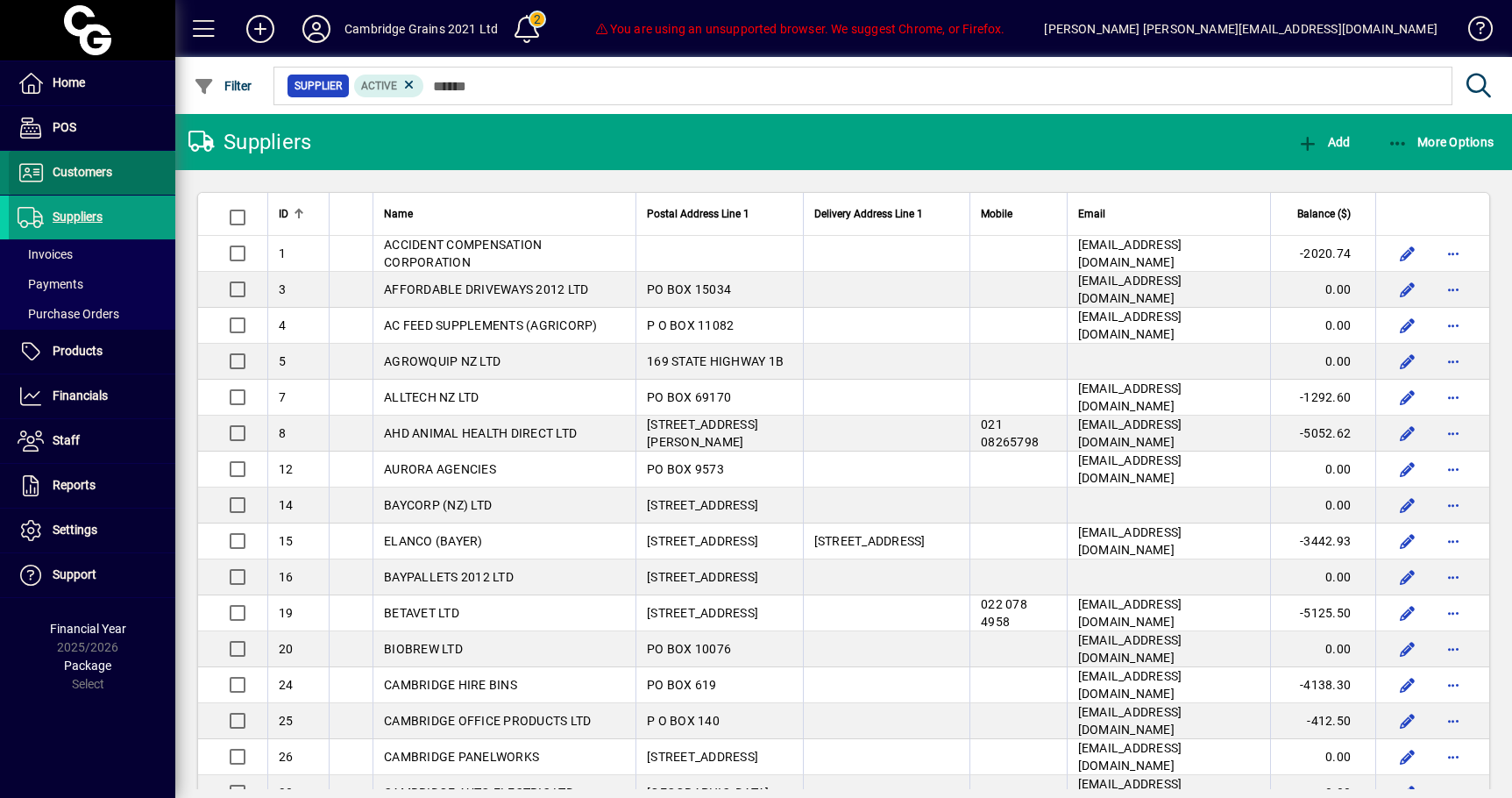
click at [80, 164] on span "Customers" at bounding box center [82, 171] width 59 height 14
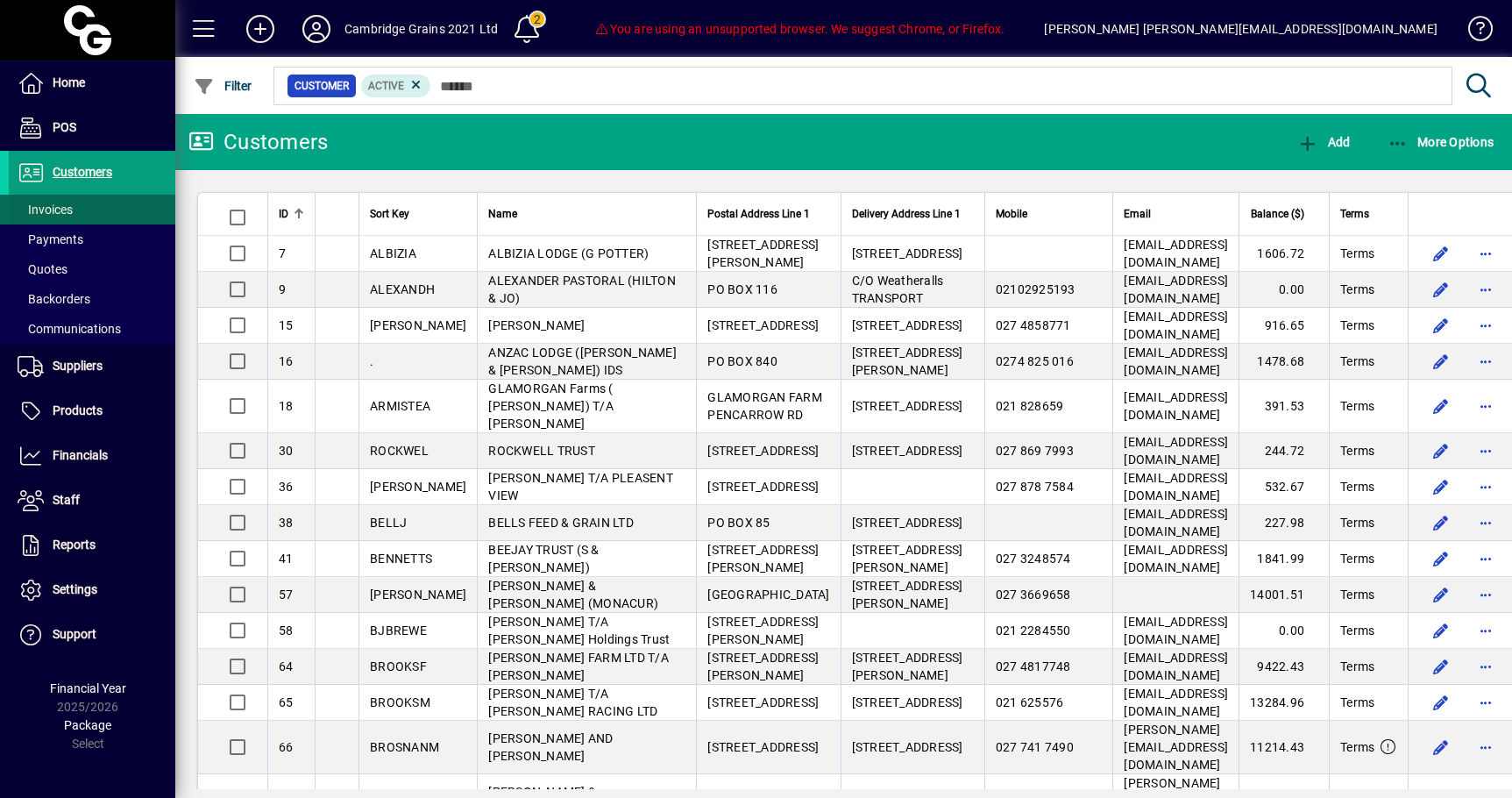
click at [60, 213] on span "Invoices" at bounding box center [46, 210] width 55 height 14
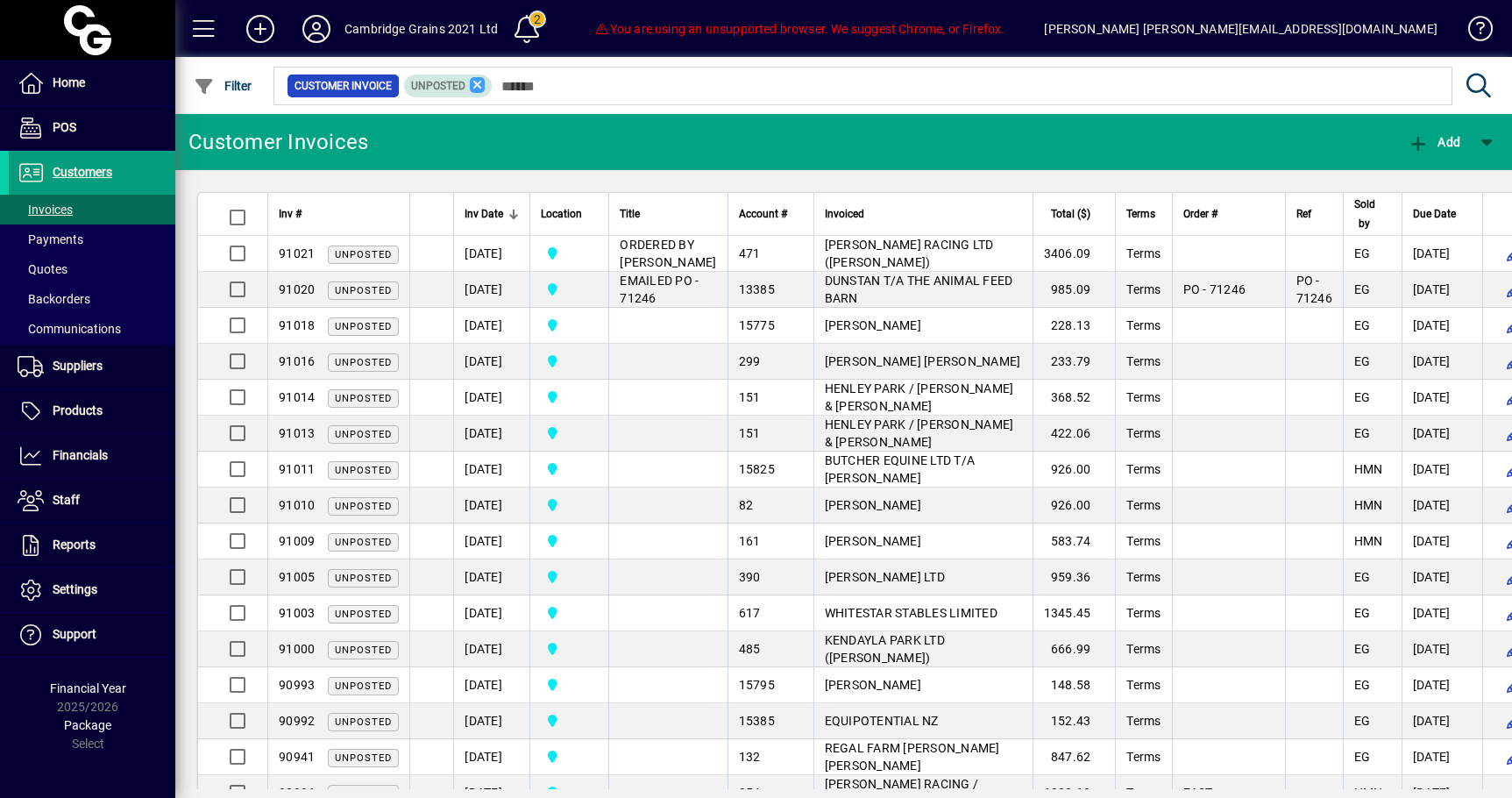
click at [484, 83] on icon at bounding box center [478, 85] width 16 height 16
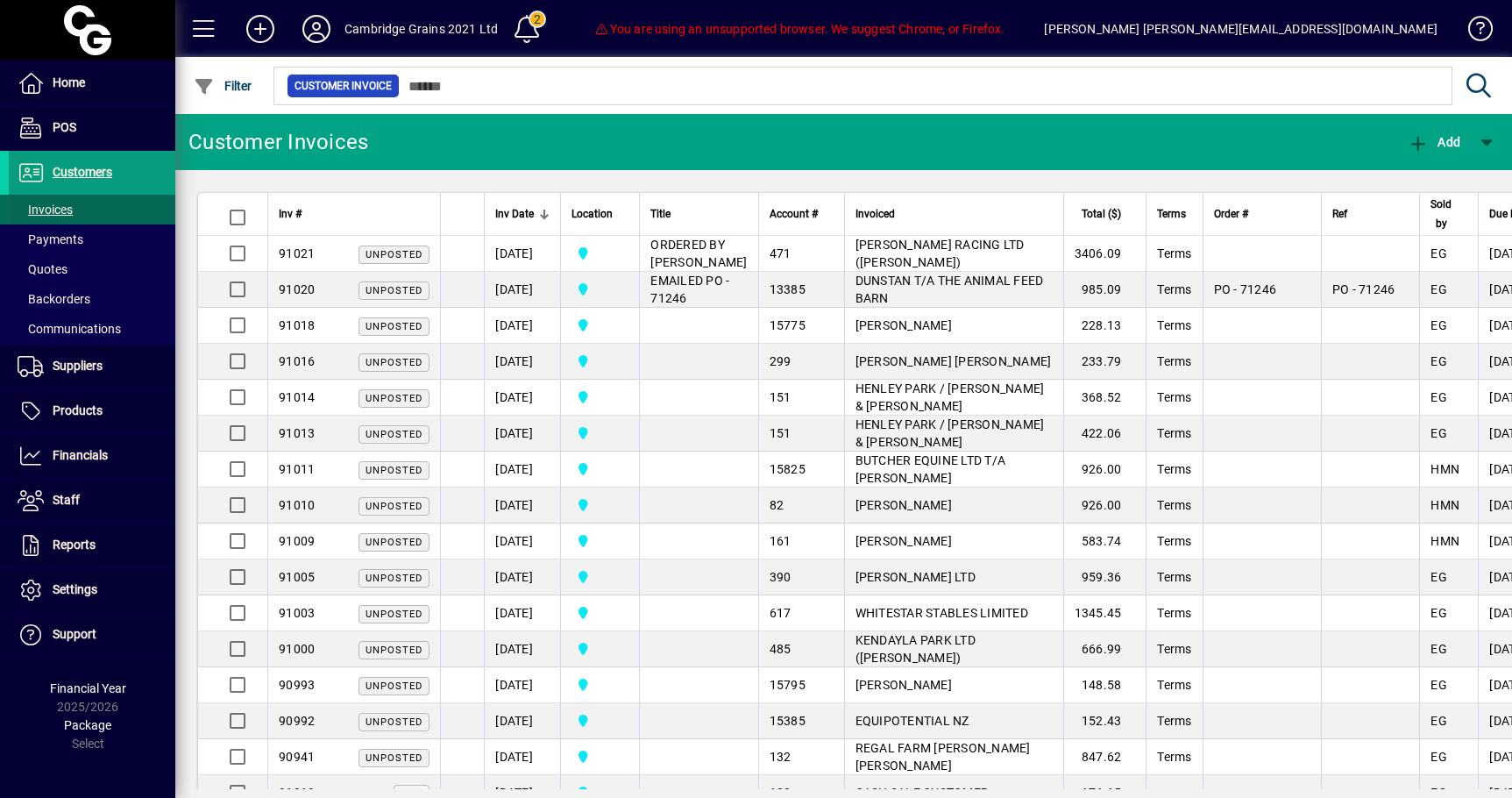
click at [43, 214] on span "Invoices" at bounding box center [46, 210] width 55 height 14
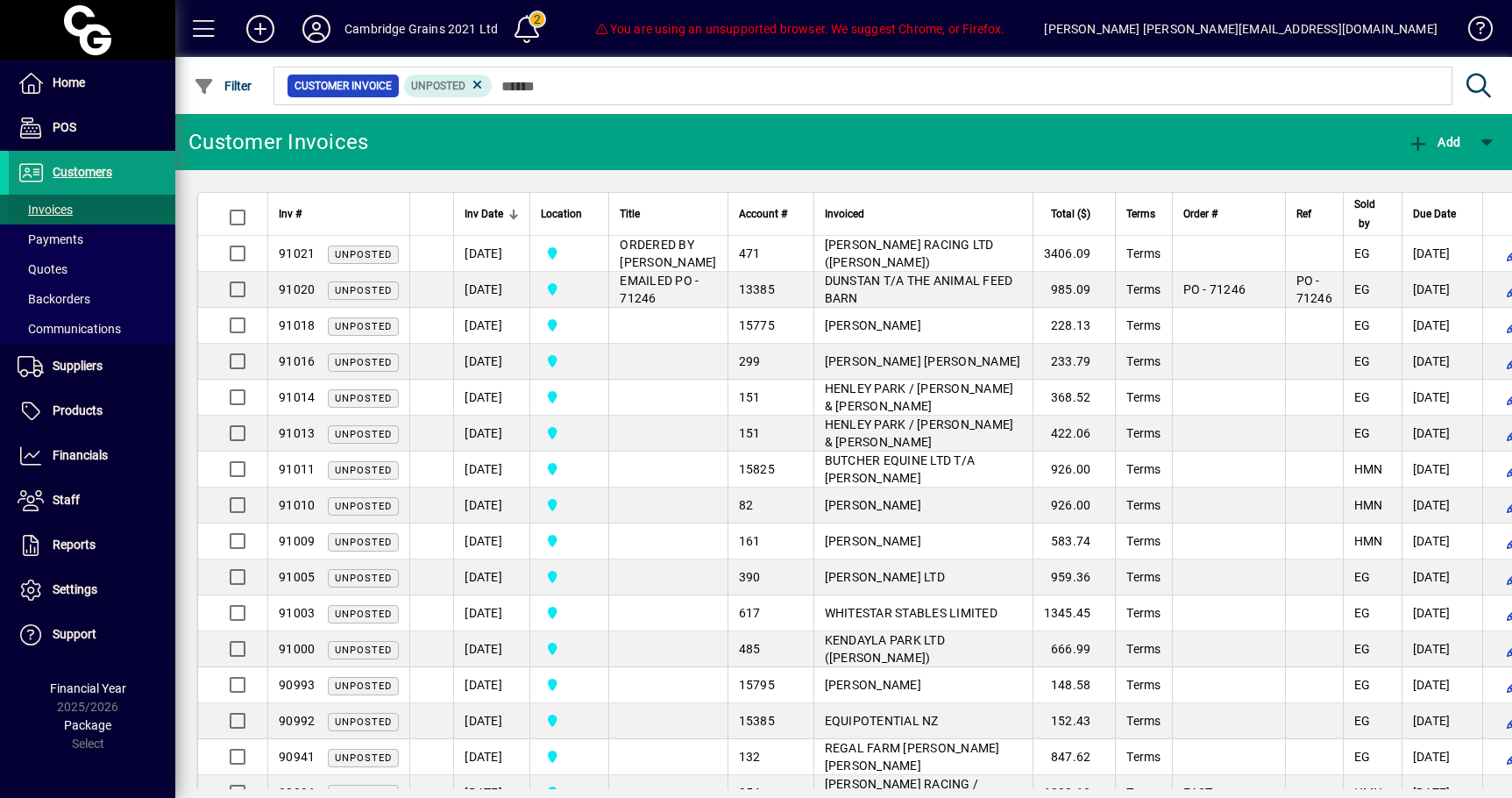
click at [53, 211] on span "Invoices" at bounding box center [46, 210] width 55 height 14
click at [486, 81] on icon at bounding box center [478, 85] width 16 height 16
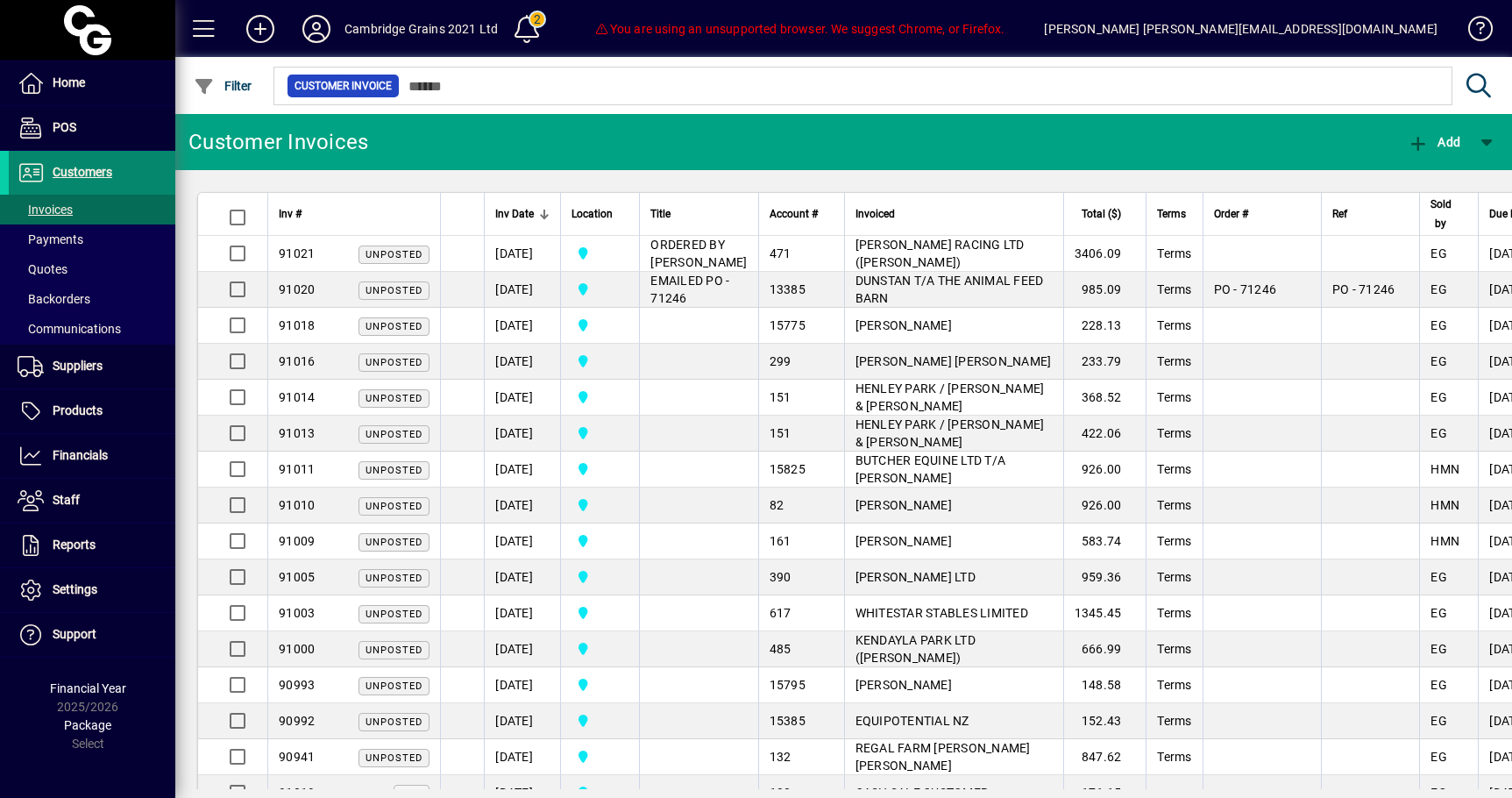
click at [96, 180] on span "Customers" at bounding box center [60, 172] width 103 height 21
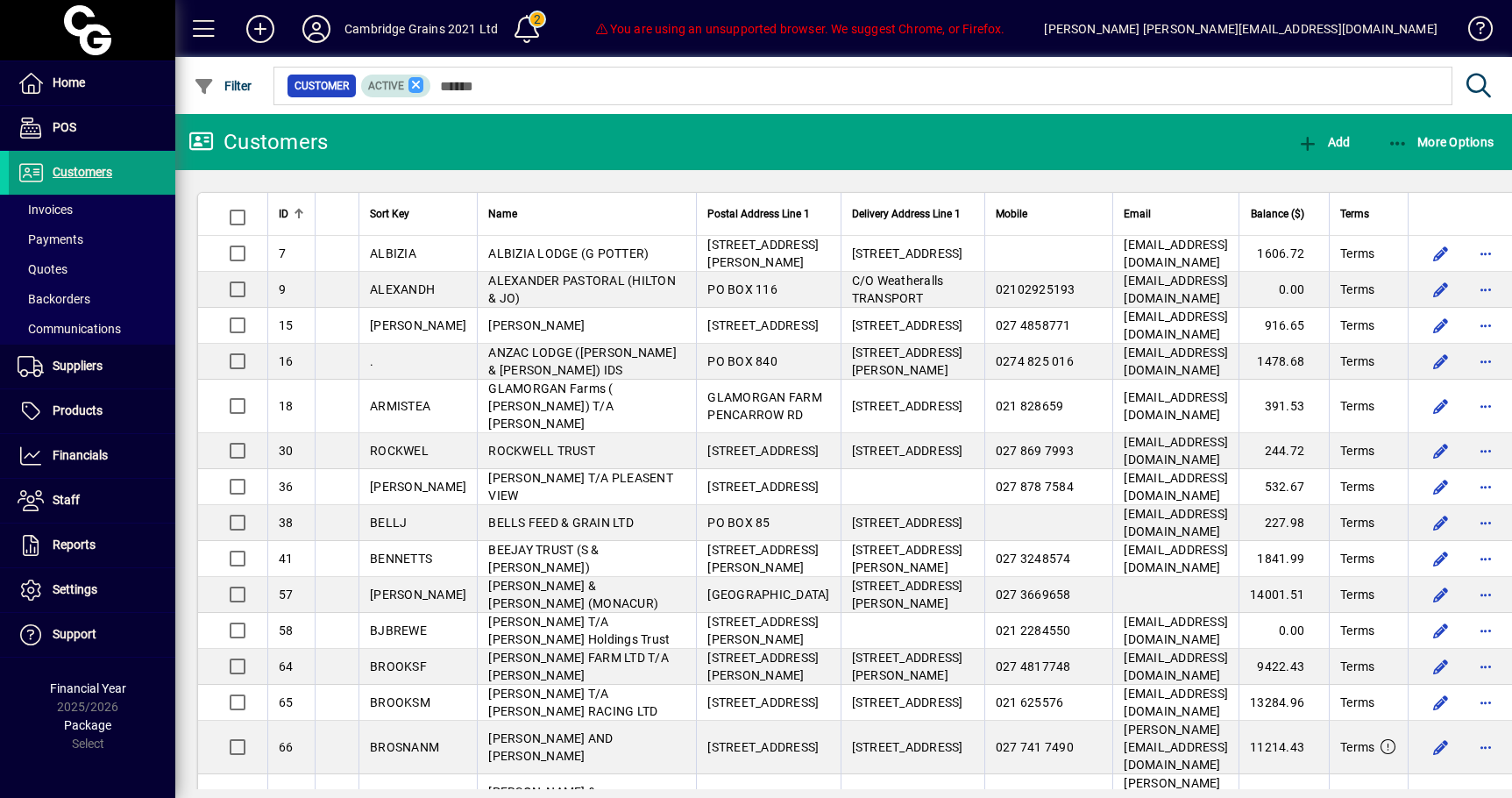
click at [424, 85] on icon at bounding box center [417, 85] width 16 height 16
